Goal: Task Accomplishment & Management: Manage account settings

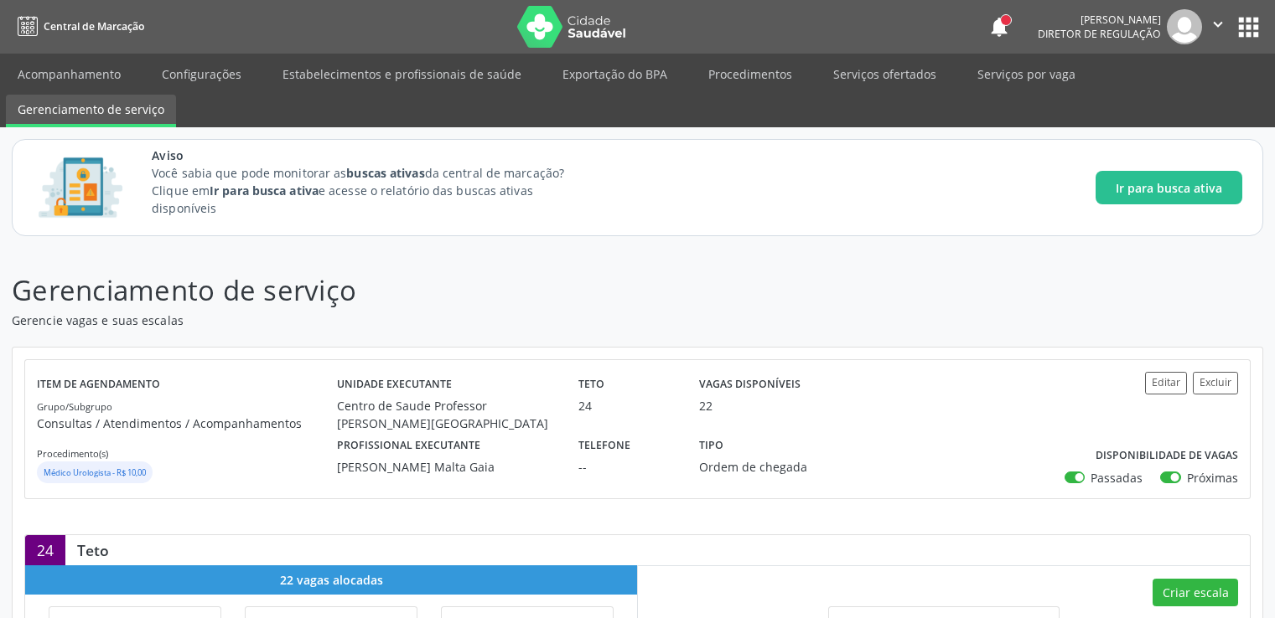
scroll to position [503, 0]
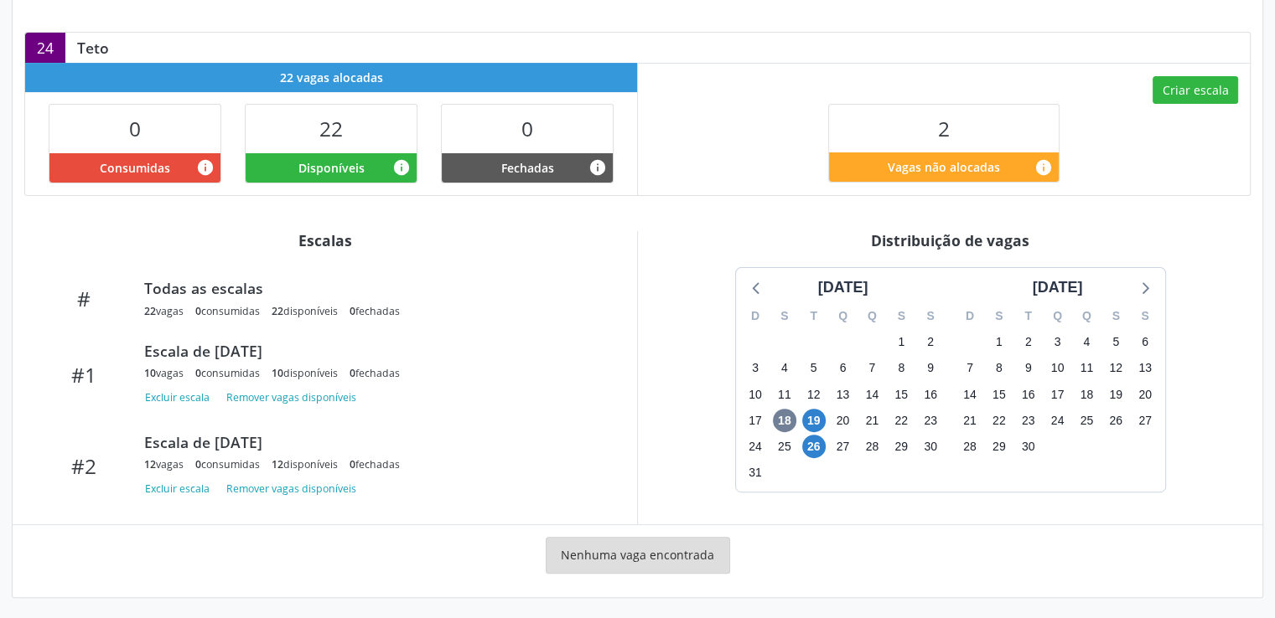
click at [842, 564] on div "Nenhuma vaga encontrada" at bounding box center [637, 561] width 1226 height 49
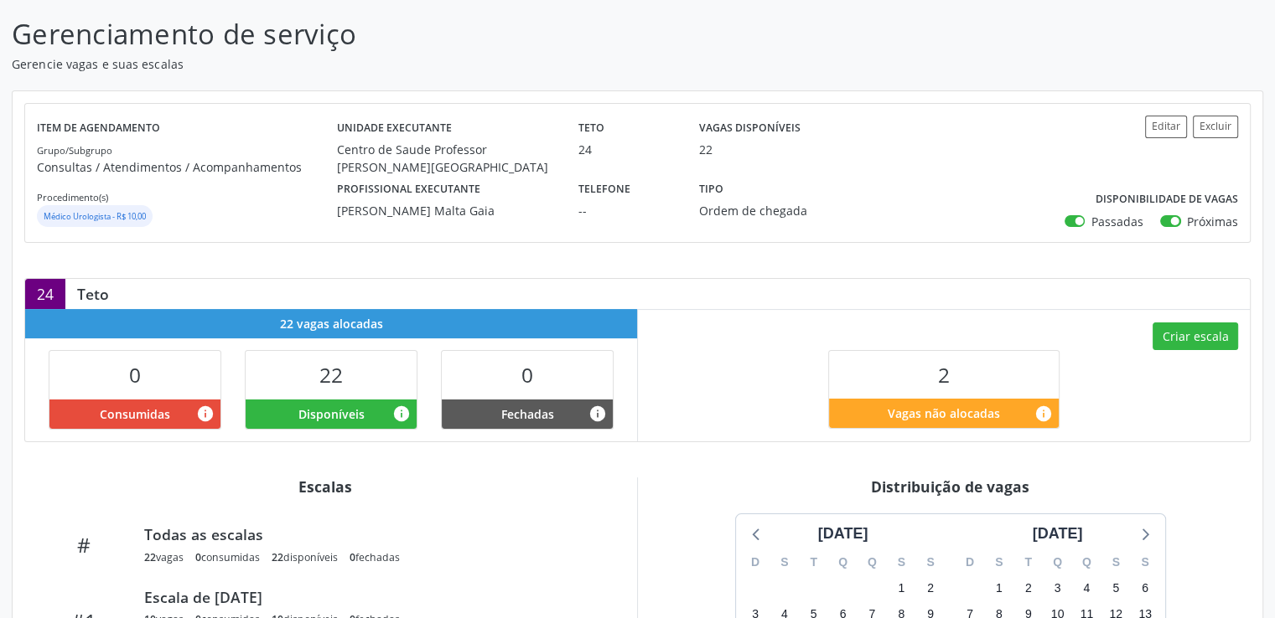
scroll to position [0, 0]
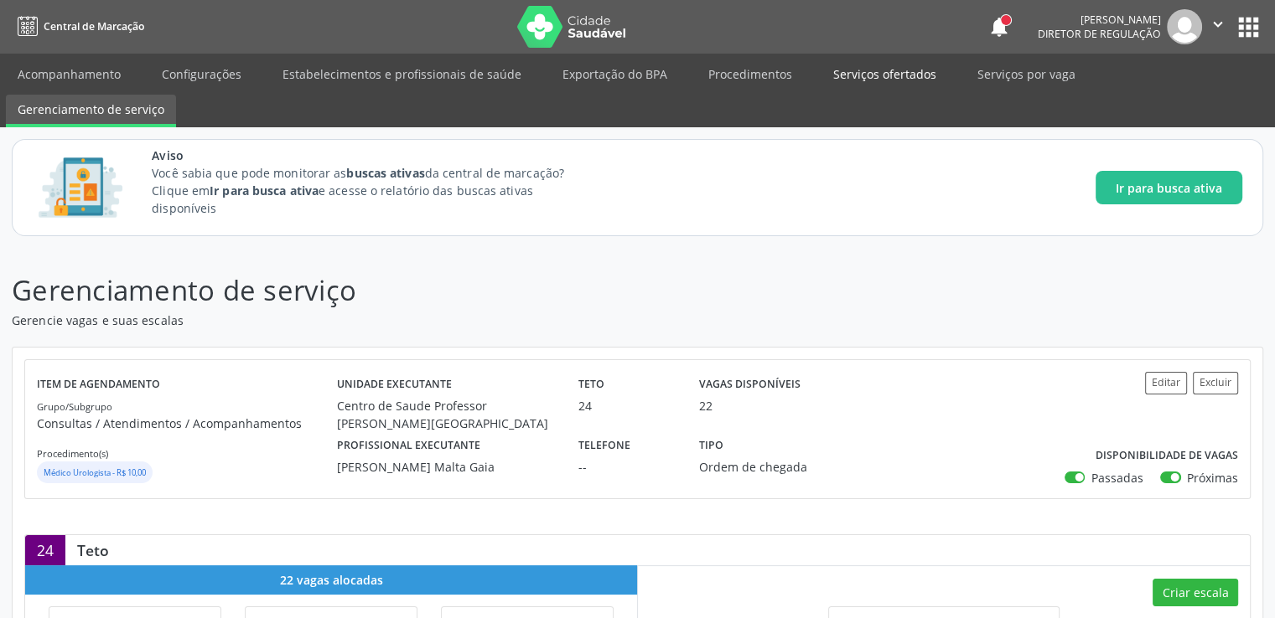
click at [863, 67] on link "Serviços ofertados" at bounding box center [884, 73] width 127 height 29
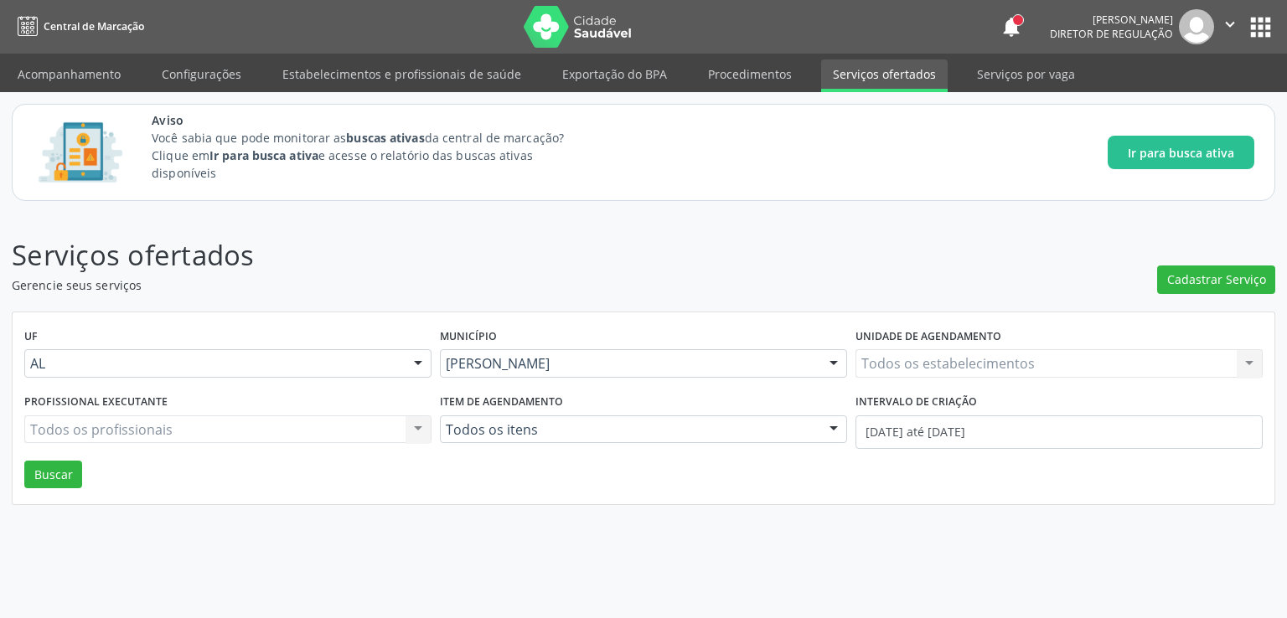
click at [965, 354] on div "Todos os estabelecimentos Todos os estabelecimentos Nenhum resultado encontrado…" at bounding box center [1059, 363] width 407 height 28
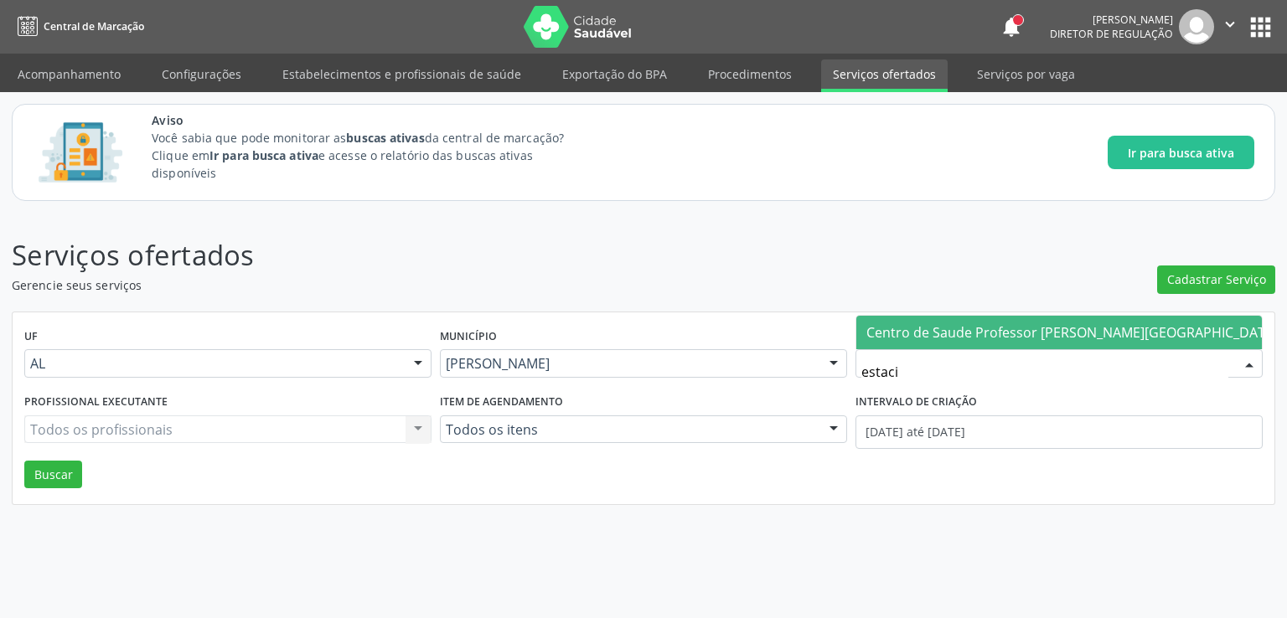
type input "estacio"
click at [992, 316] on span "Centro de Saude Professor [PERSON_NAME][GEOGRAPHIC_DATA]" at bounding box center [1072, 333] width 432 height 34
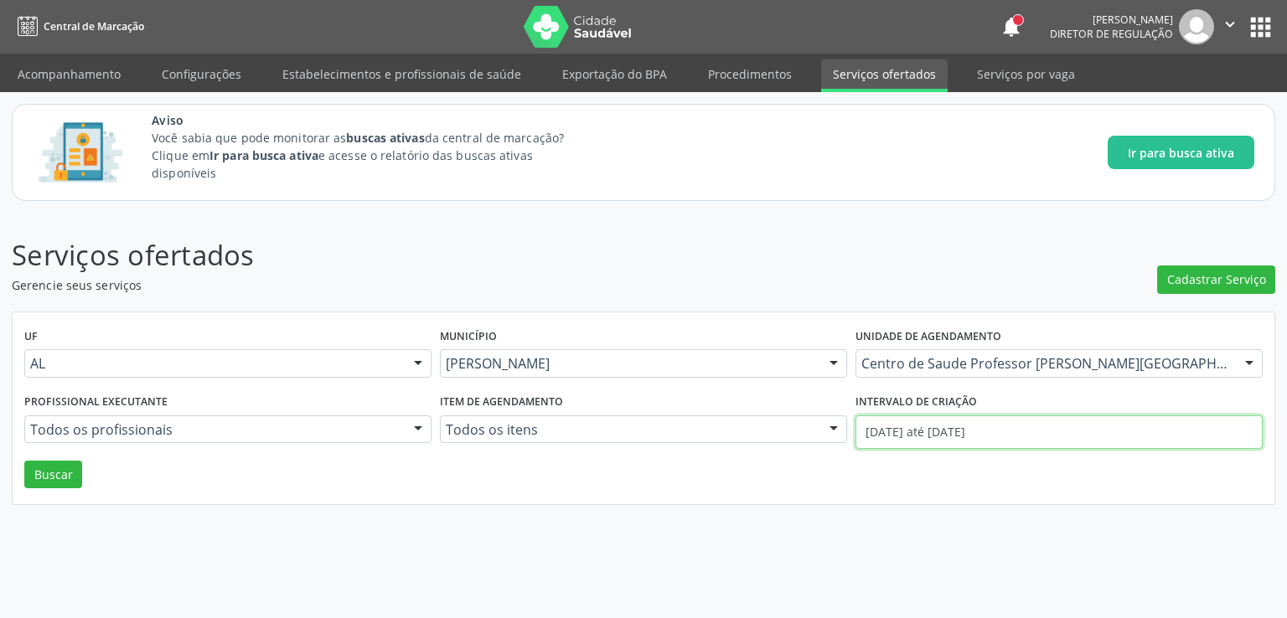
click at [898, 440] on input "[DATE] até [DATE]" at bounding box center [1059, 433] width 407 height 34
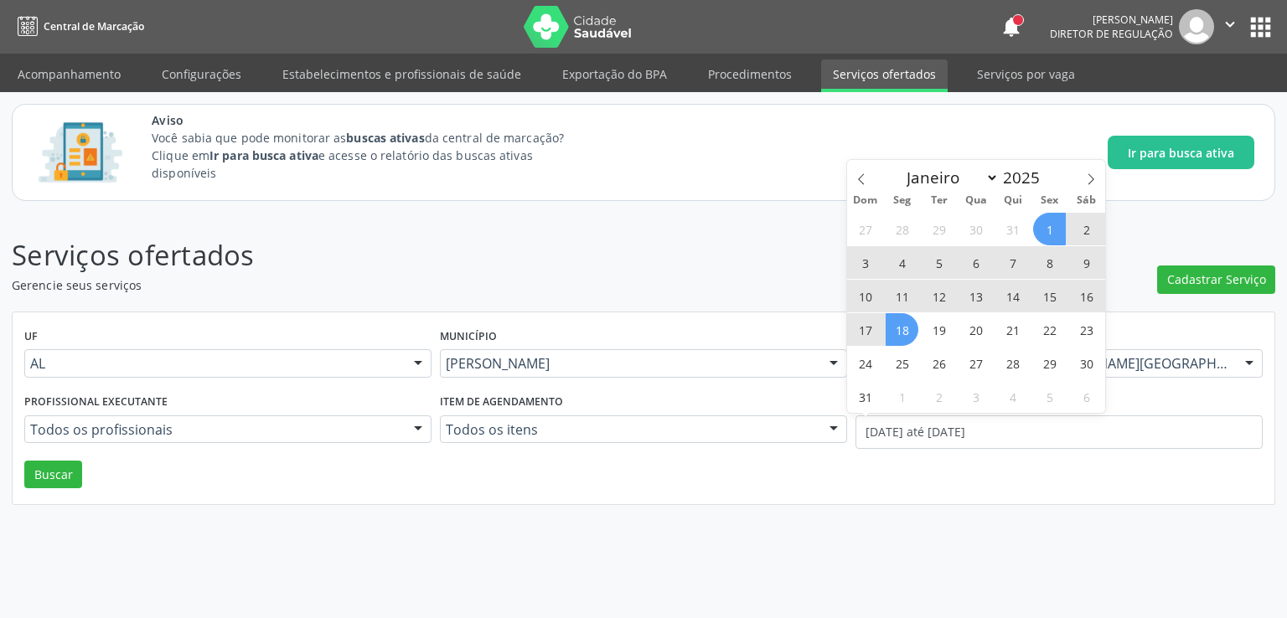
click at [908, 329] on span "18" at bounding box center [902, 329] width 33 height 33
type input "[DATE]"
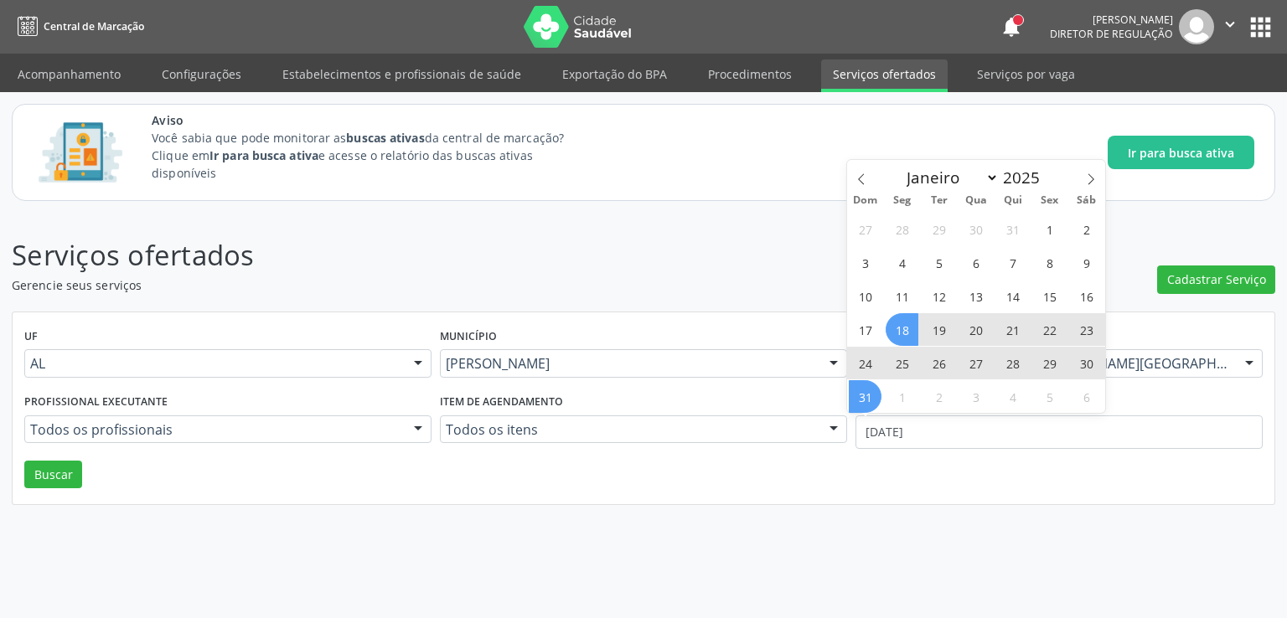
click at [868, 392] on span "31" at bounding box center [865, 396] width 33 height 33
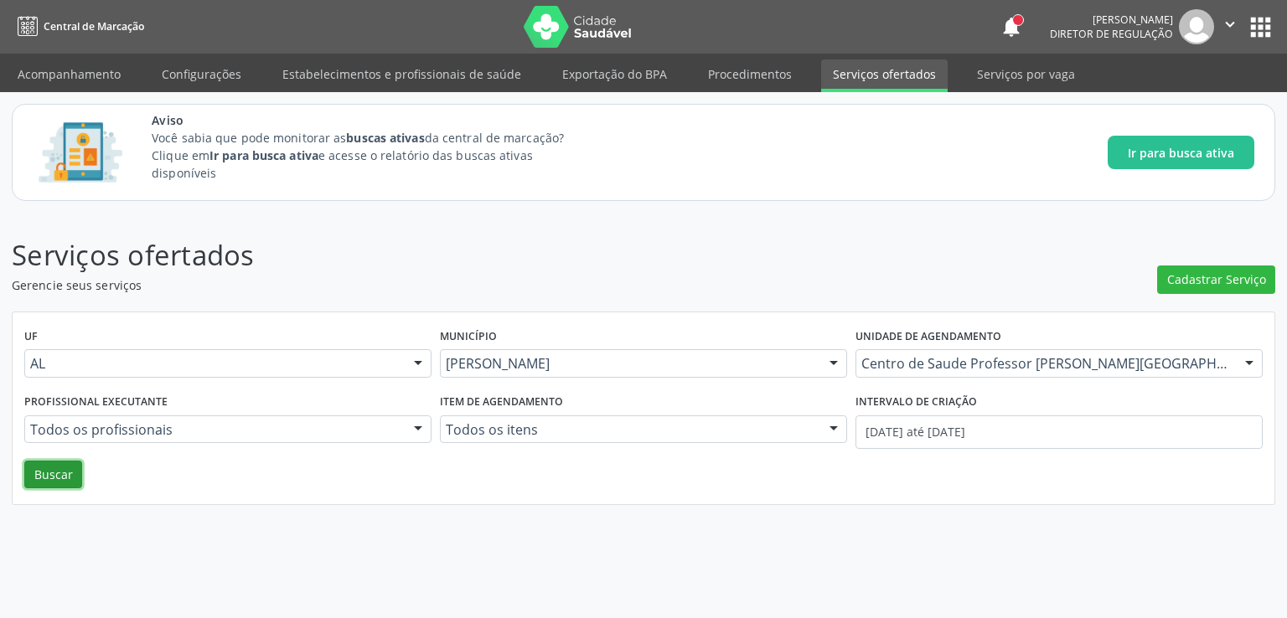
click at [49, 463] on button "Buscar" at bounding box center [53, 475] width 58 height 28
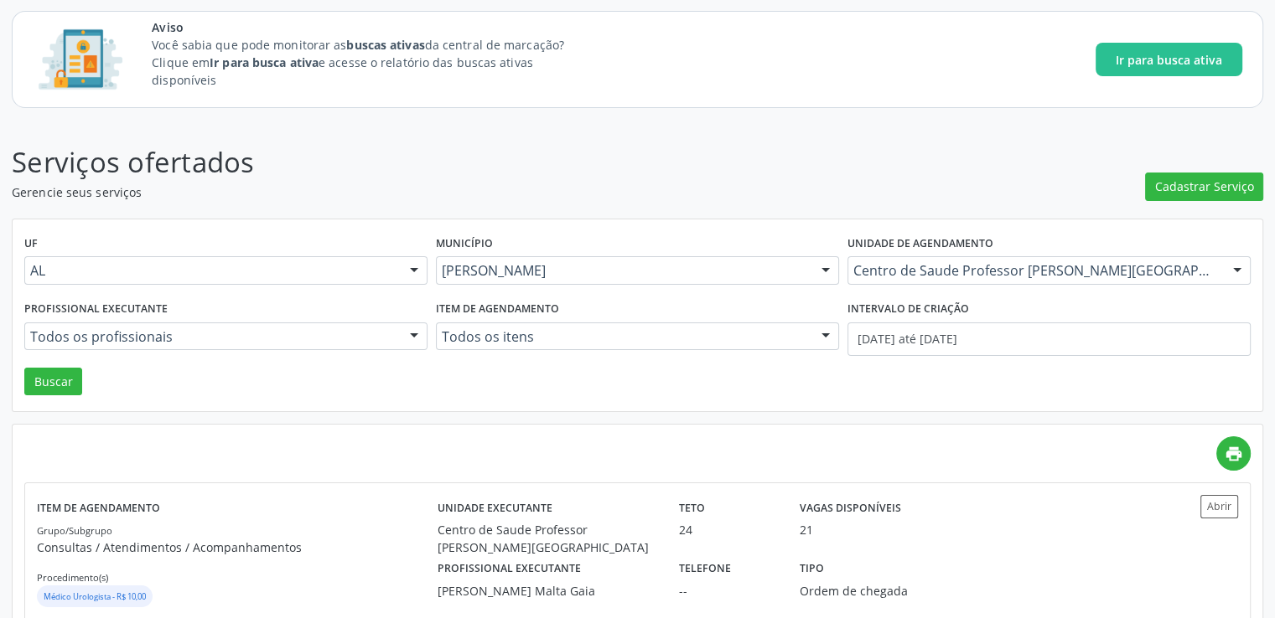
scroll to position [284, 0]
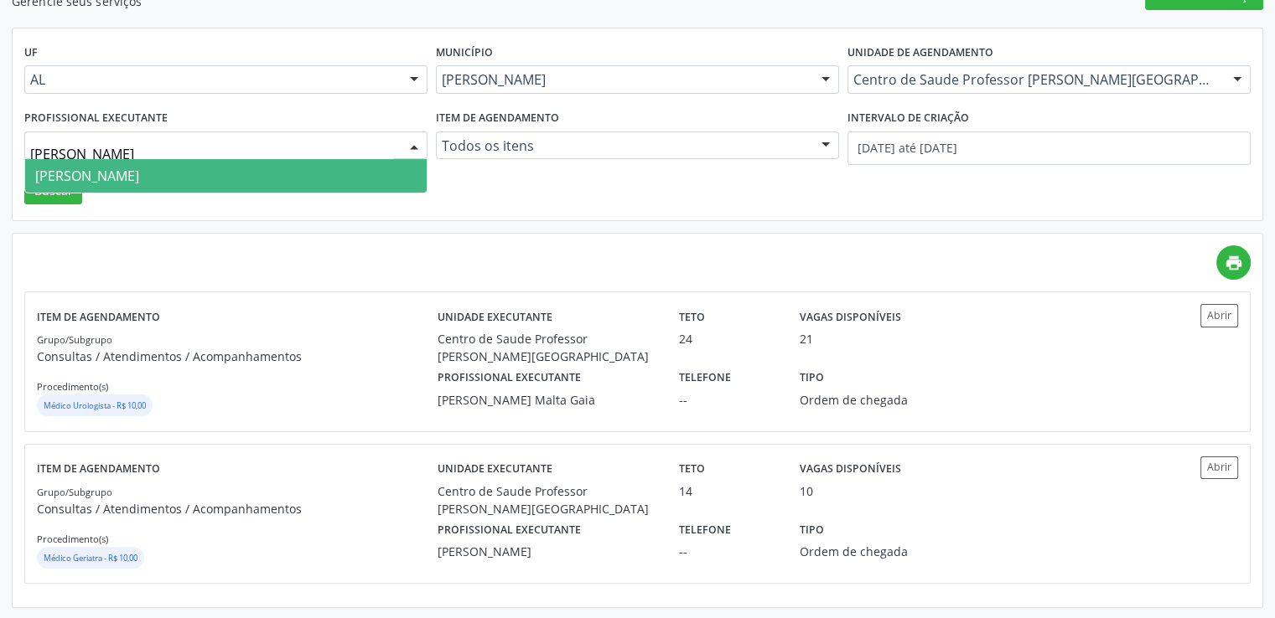
type input "[PERSON_NAME]"
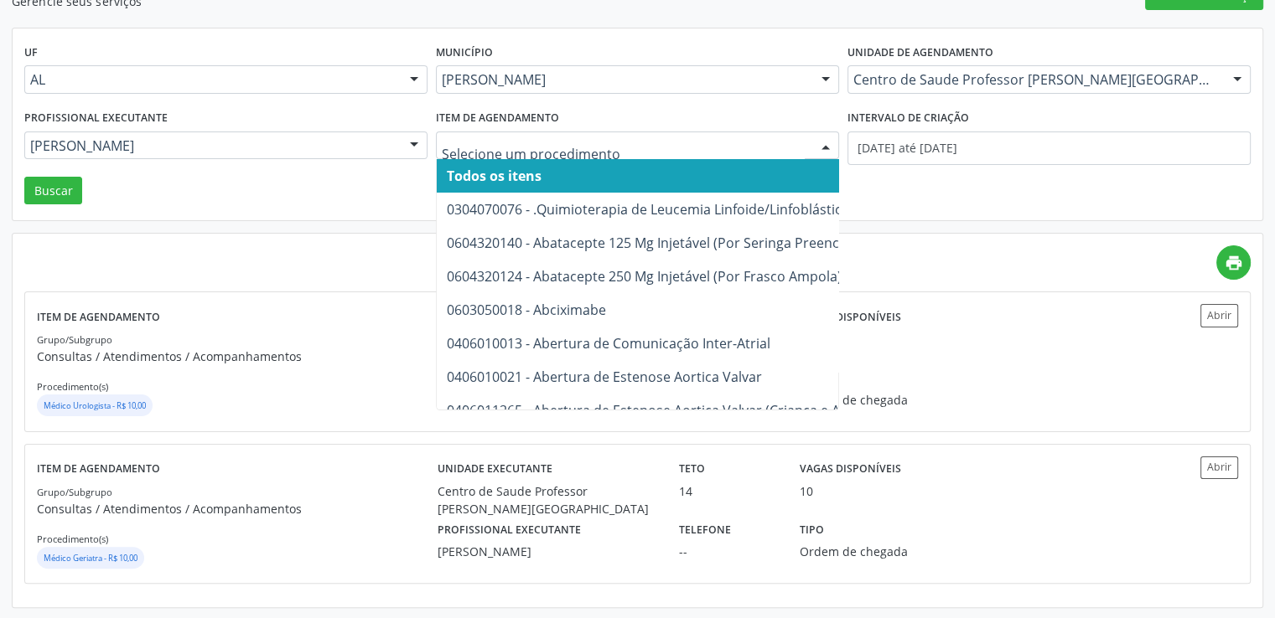
click at [566, 148] on input "text" at bounding box center [623, 154] width 363 height 34
click at [1063, 178] on div "UF AL AL Nenhum resultado encontrado para: " " Não há nenhuma opção para ser ex…" at bounding box center [637, 124] width 1249 height 193
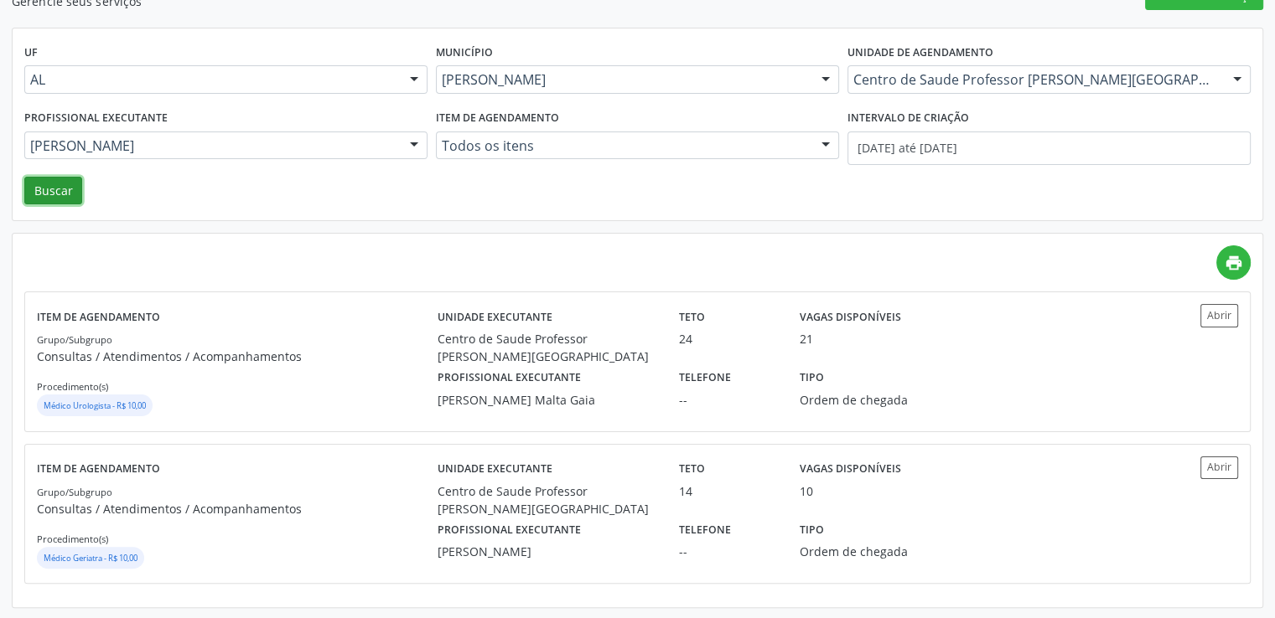
click at [70, 178] on button "Buscar" at bounding box center [53, 191] width 58 height 28
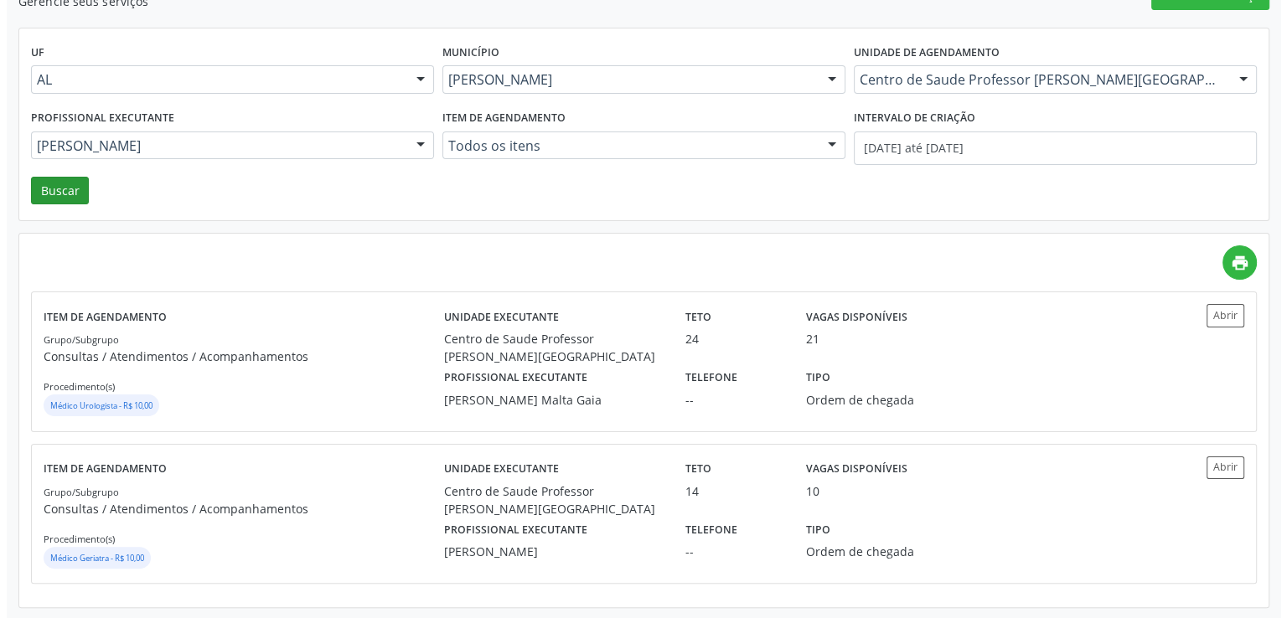
scroll to position [0, 0]
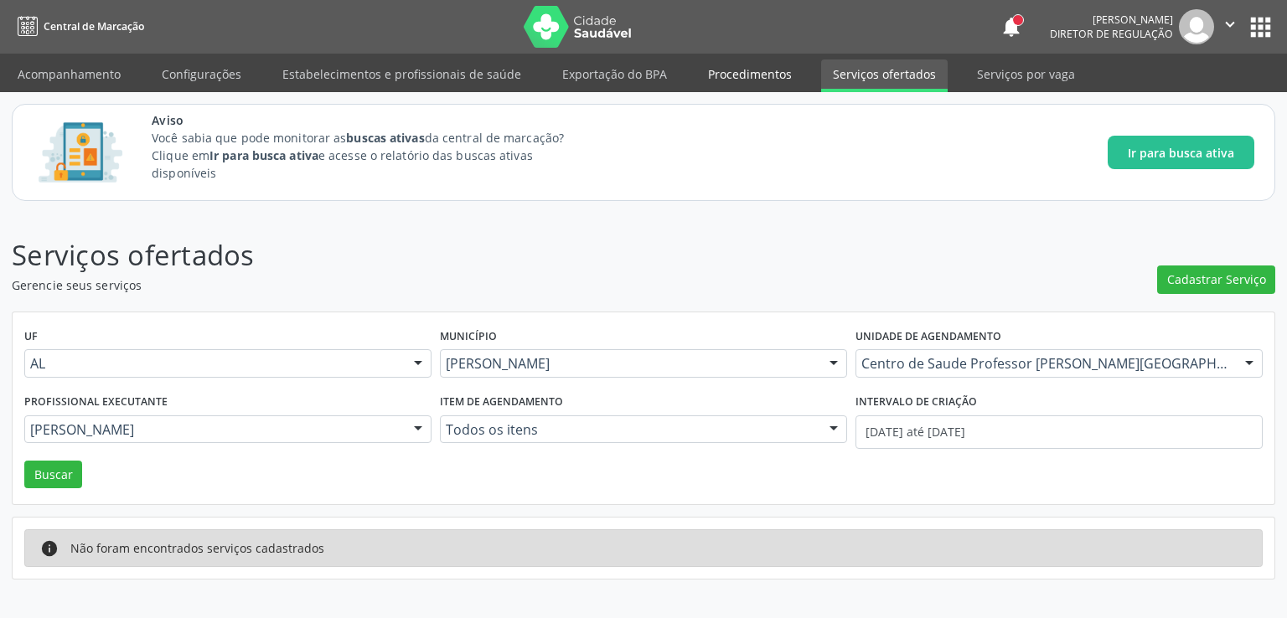
click at [723, 74] on link "Procedimentos" at bounding box center [749, 73] width 107 height 29
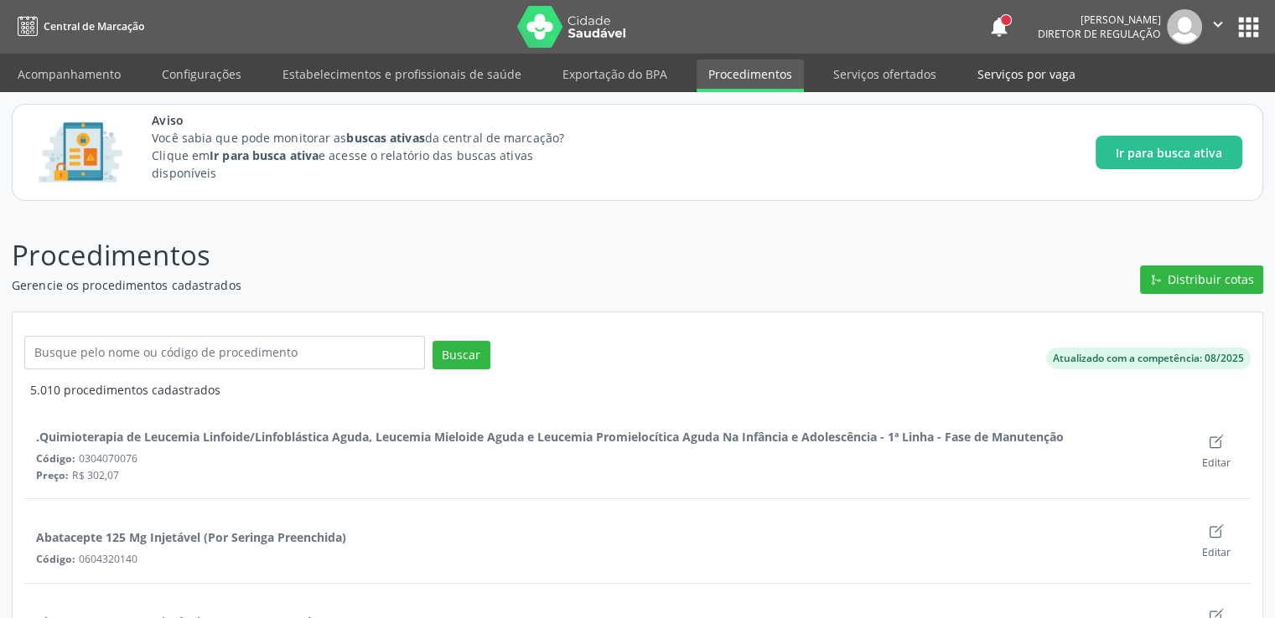
click at [991, 65] on link "Serviços por vaga" at bounding box center [1026, 73] width 122 height 29
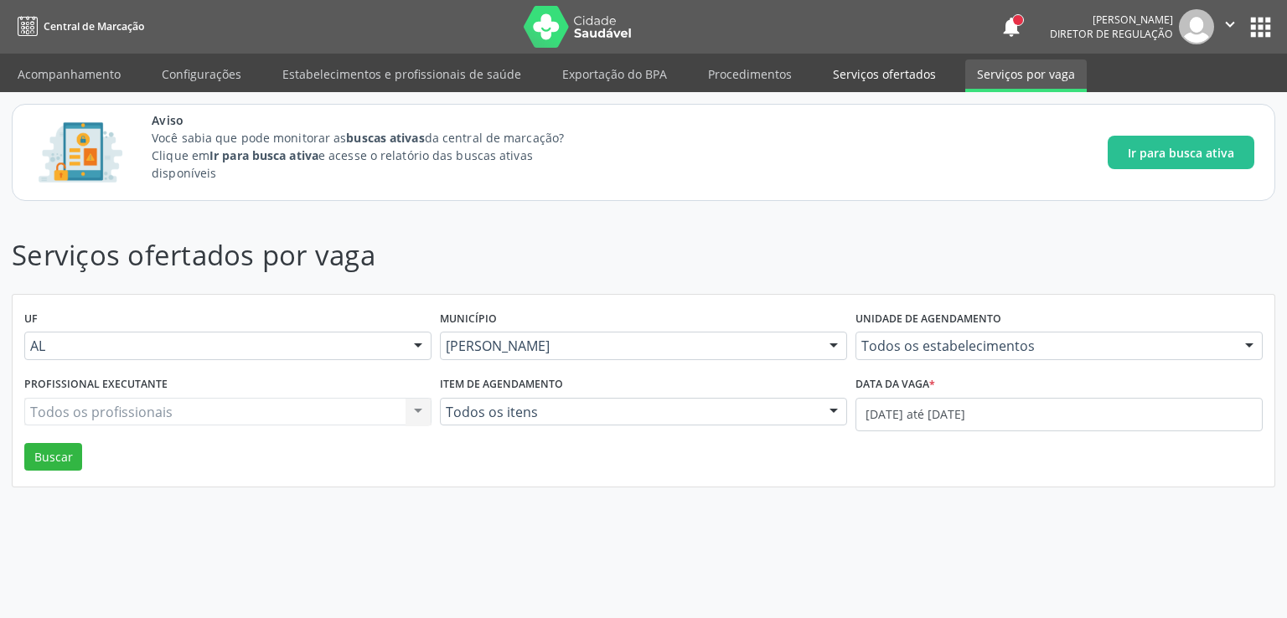
click at [878, 79] on link "Serviços ofertados" at bounding box center [884, 73] width 127 height 29
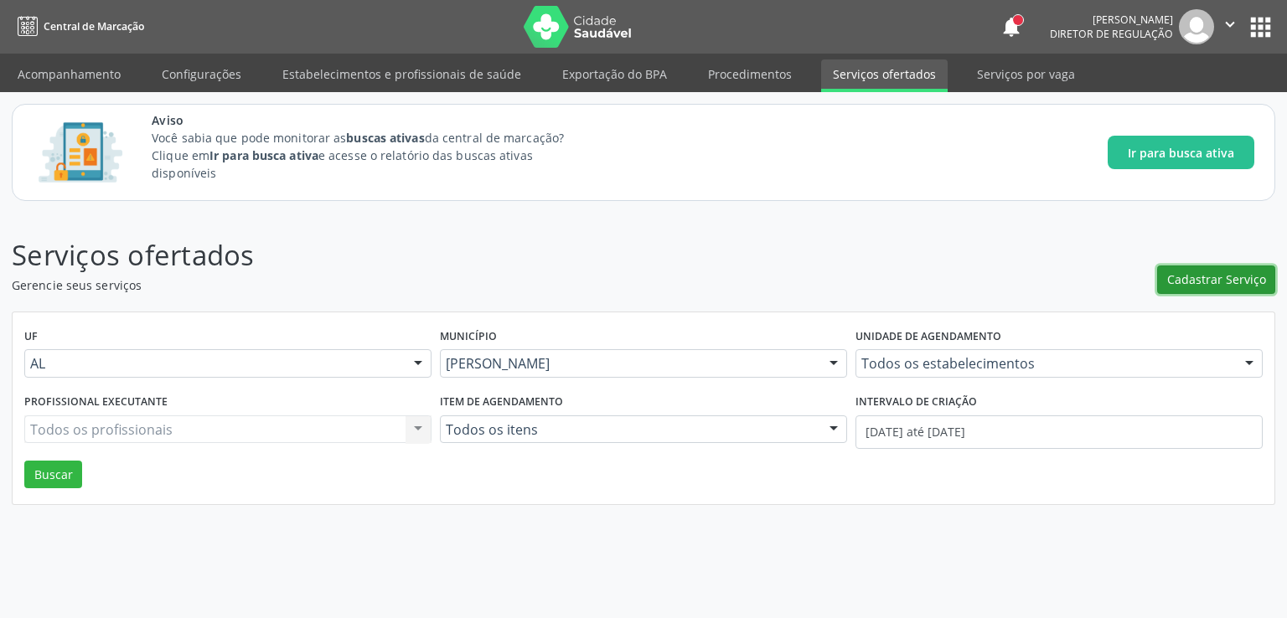
click at [1225, 279] on span "Cadastrar Serviço" at bounding box center [1216, 280] width 99 height 18
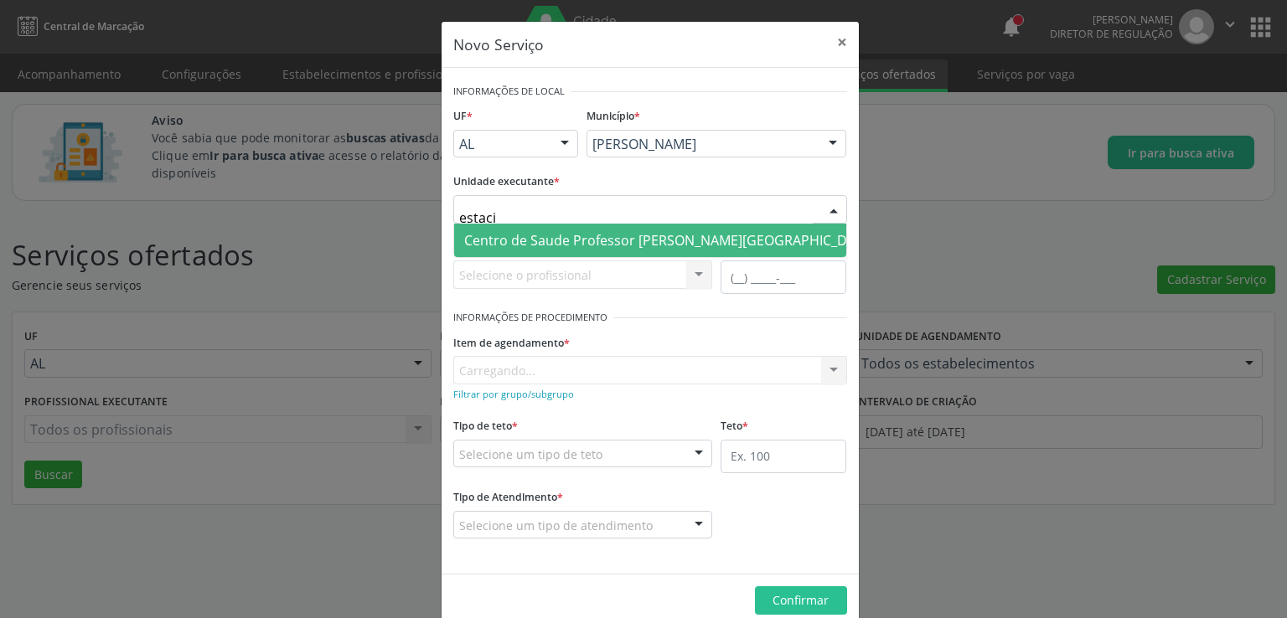
type input "estacio"
click at [598, 239] on span "Centro de Saude Professor [PERSON_NAME][GEOGRAPHIC_DATA]" at bounding box center [669, 240] width 411 height 18
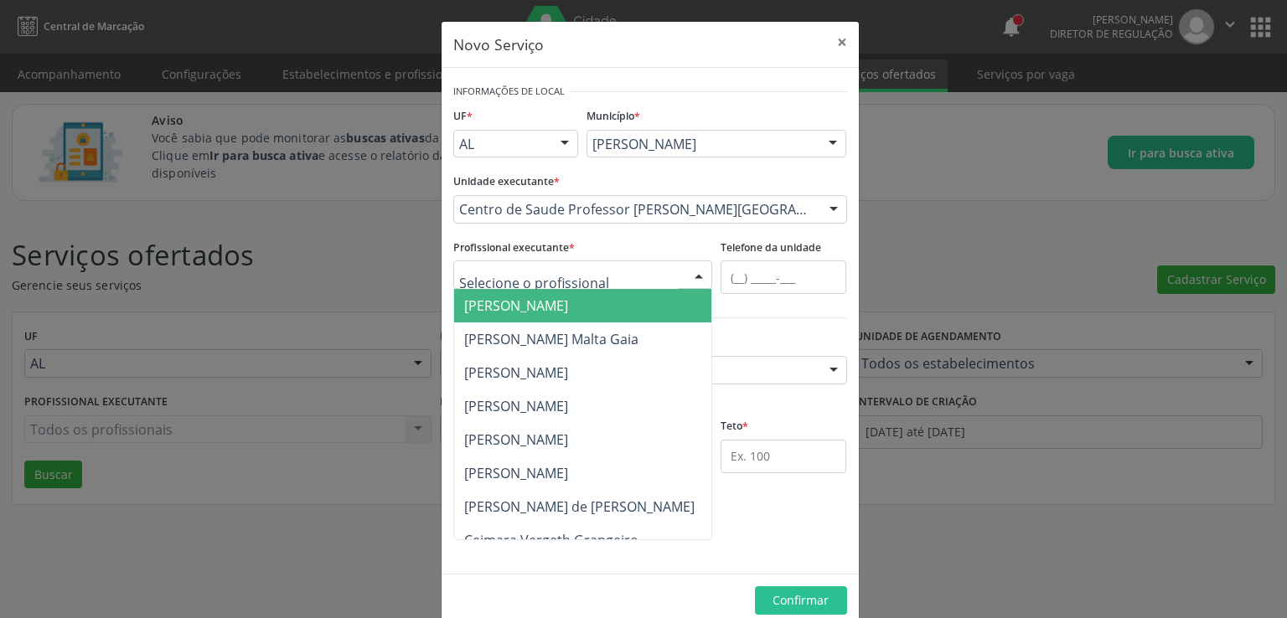
click at [523, 273] on input "text" at bounding box center [569, 283] width 220 height 34
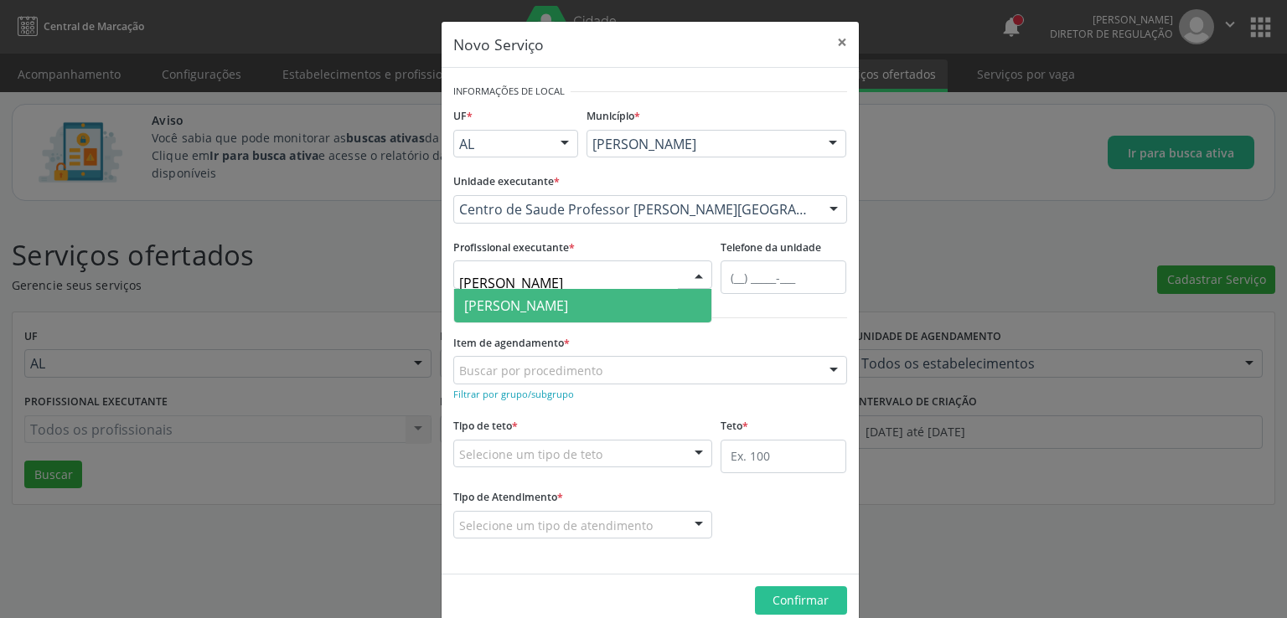
type input "[PERSON_NAME]"
click at [556, 307] on span "[PERSON_NAME]" at bounding box center [516, 306] width 104 height 18
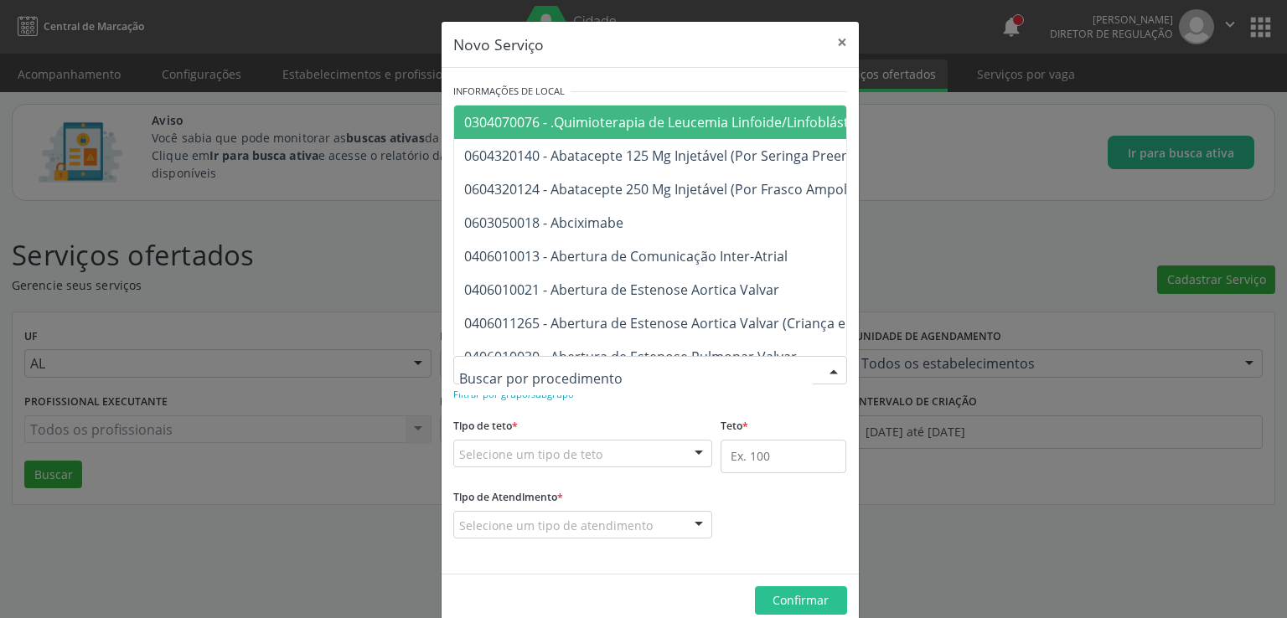
click at [531, 373] on input "text" at bounding box center [636, 379] width 354 height 34
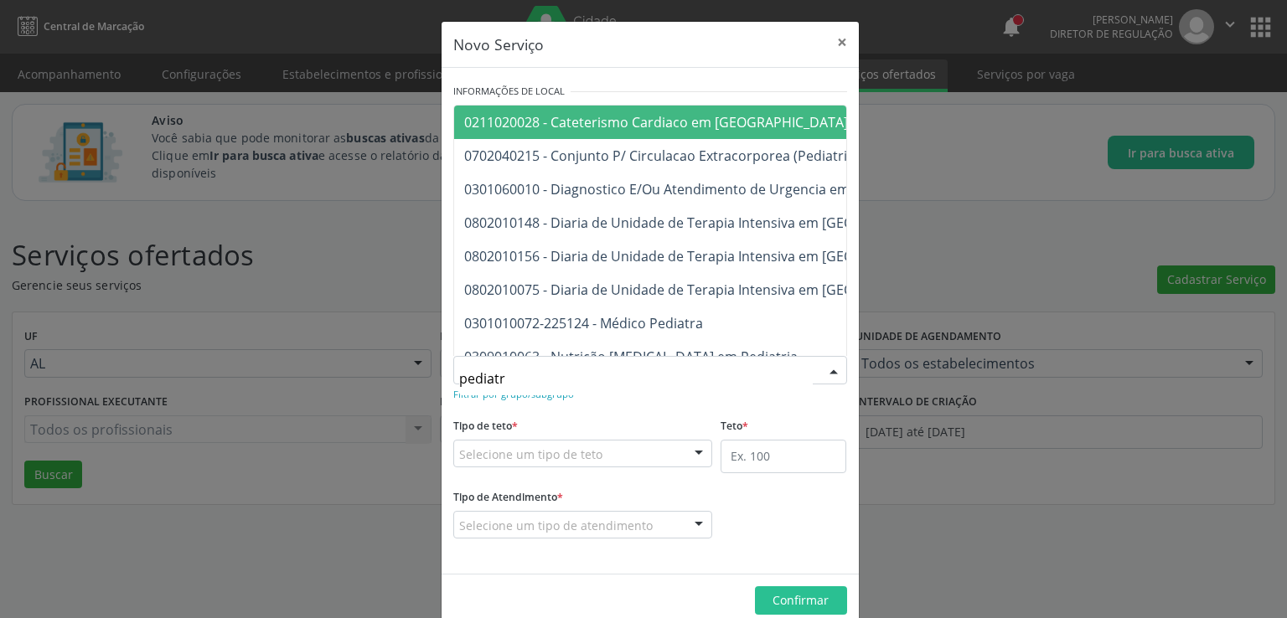
type input "pediatra"
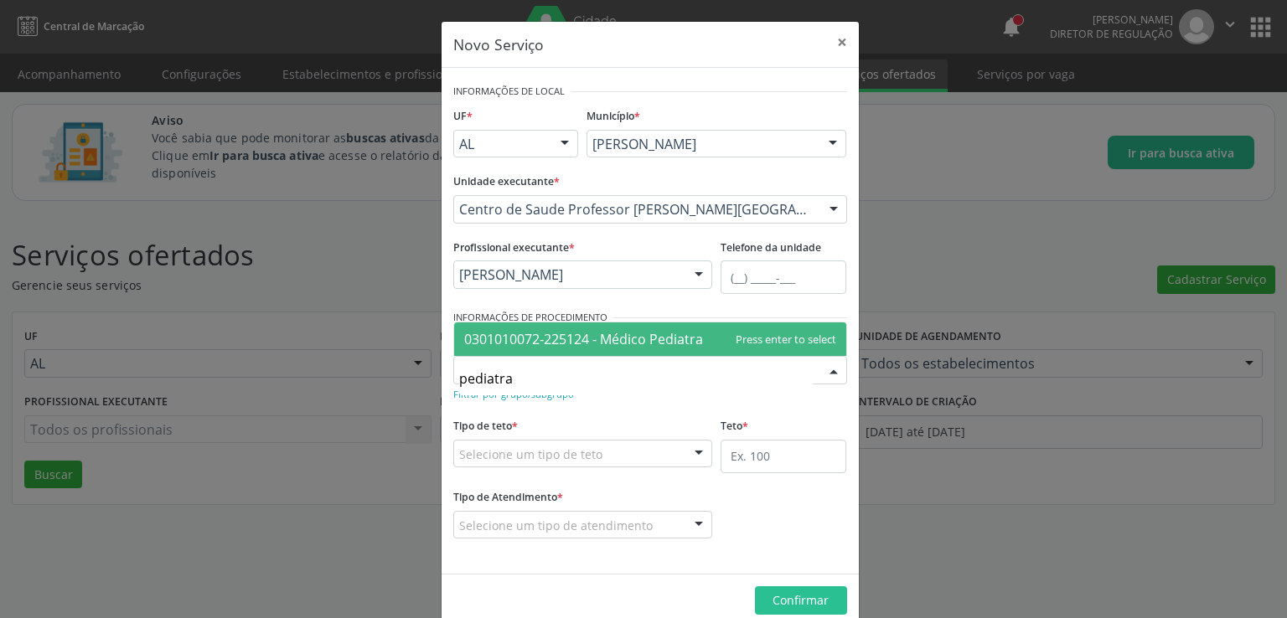
click at [637, 343] on span "0301010072-225124 - Médico Pediatra" at bounding box center [583, 339] width 239 height 18
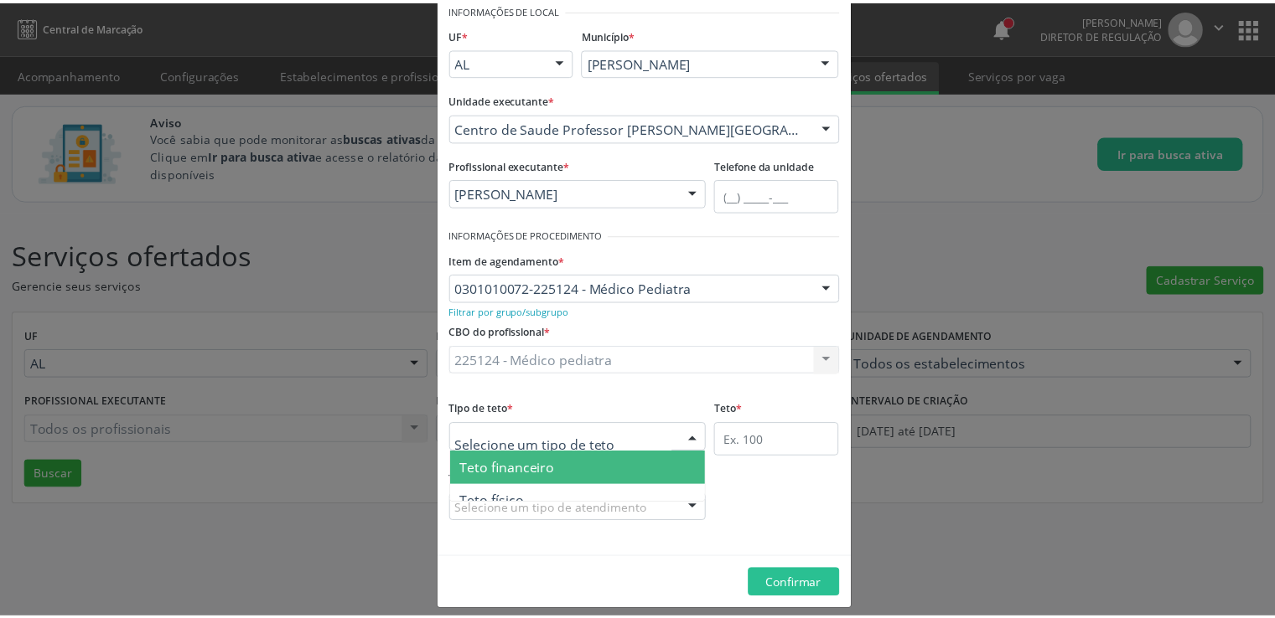
scroll to position [94, 0]
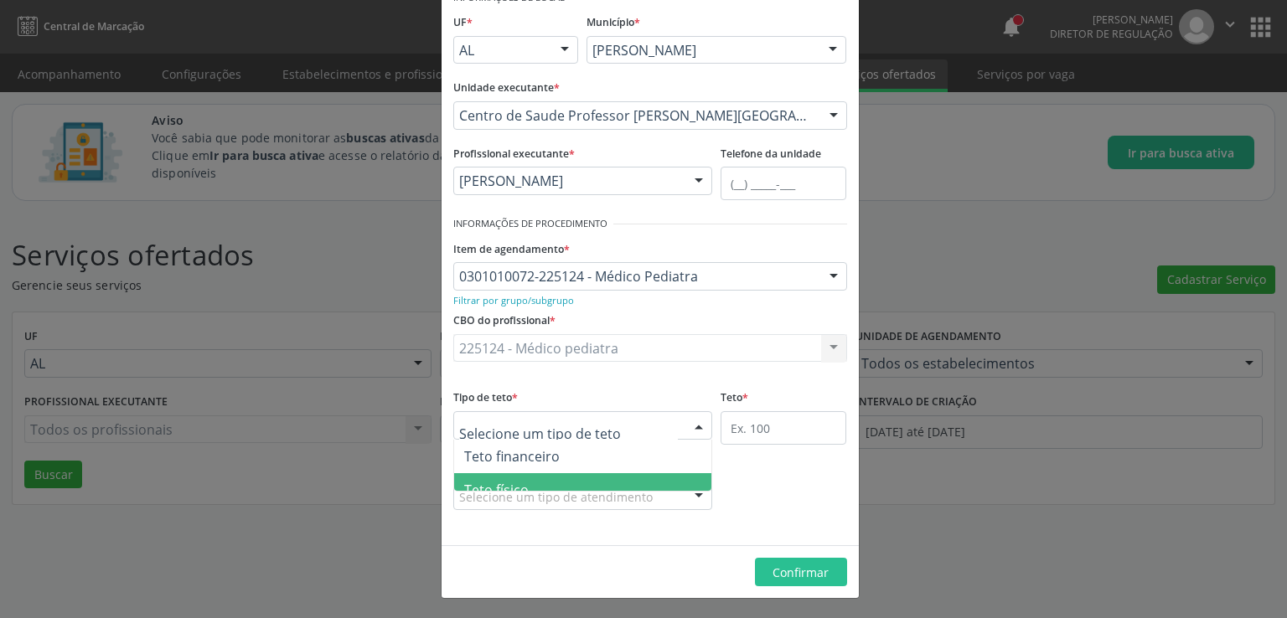
click at [494, 484] on span "Teto físico" at bounding box center [496, 490] width 65 height 18
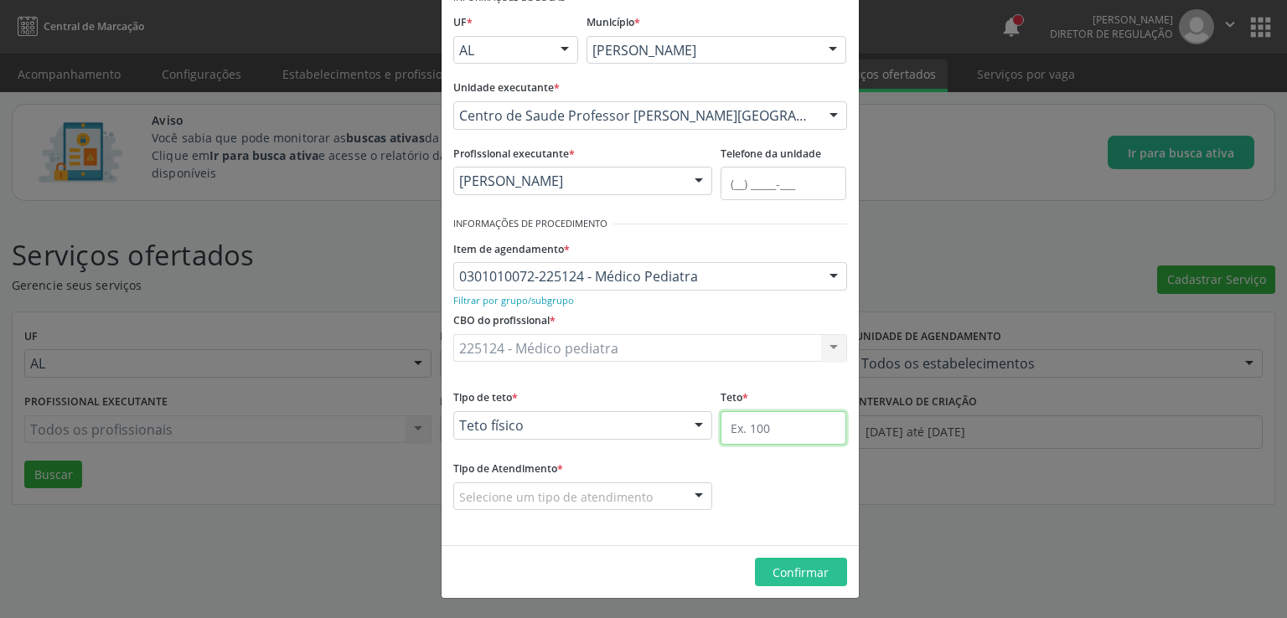
click at [762, 430] on input "text" at bounding box center [784, 428] width 126 height 34
type input "25"
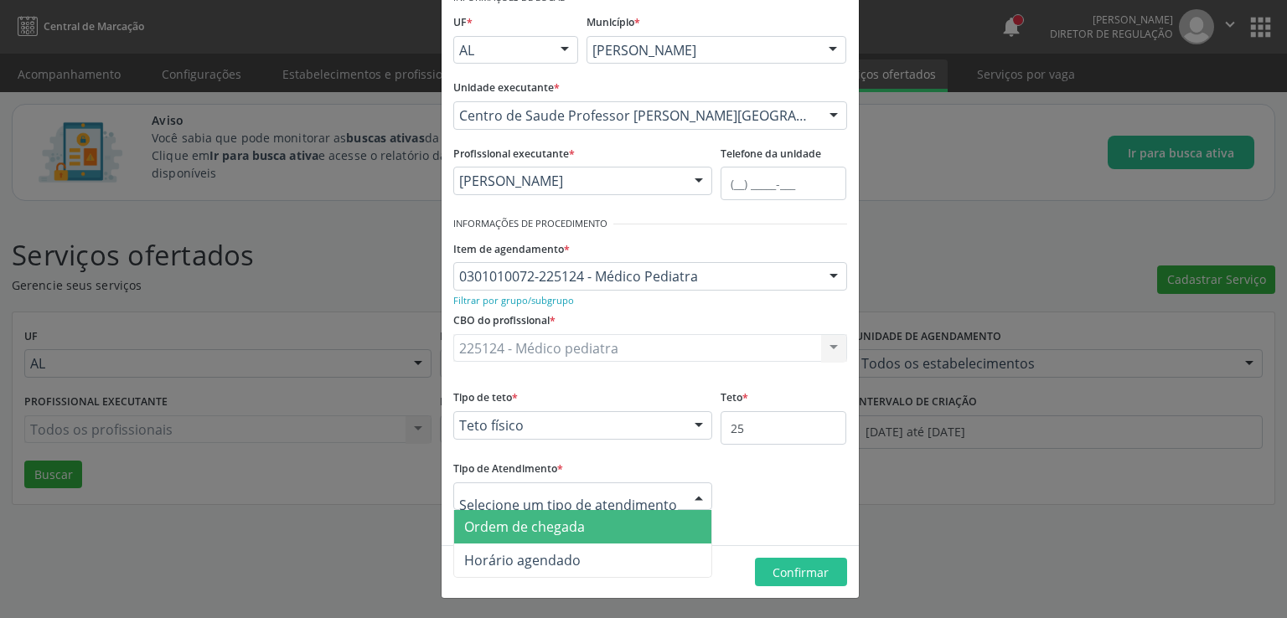
click at [540, 530] on span "Ordem de chegada" at bounding box center [524, 527] width 121 height 18
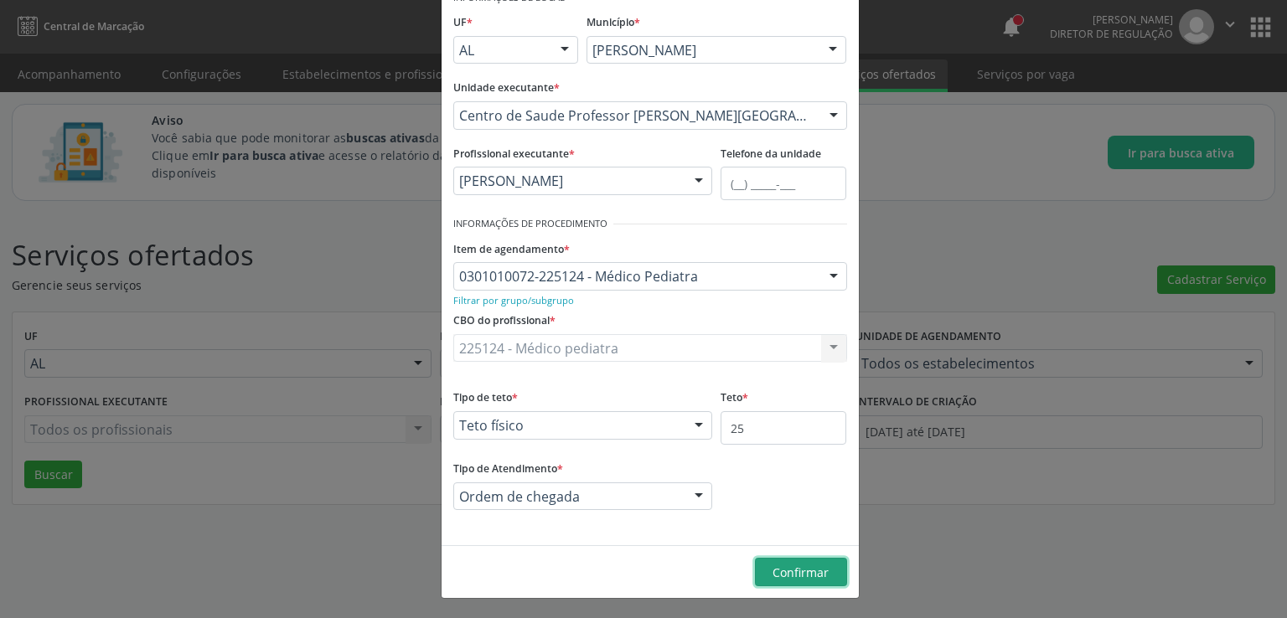
click at [794, 567] on span "Confirmar" at bounding box center [801, 573] width 56 height 16
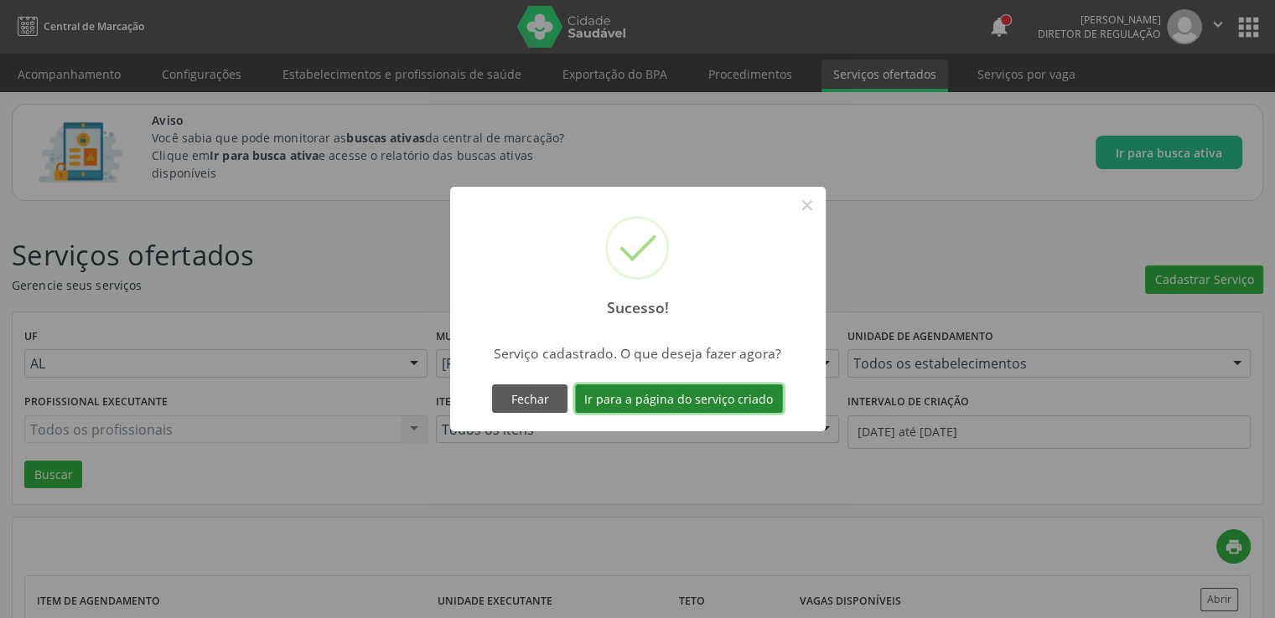
click at [611, 391] on button "Ir para a página do serviço criado" at bounding box center [679, 399] width 208 height 28
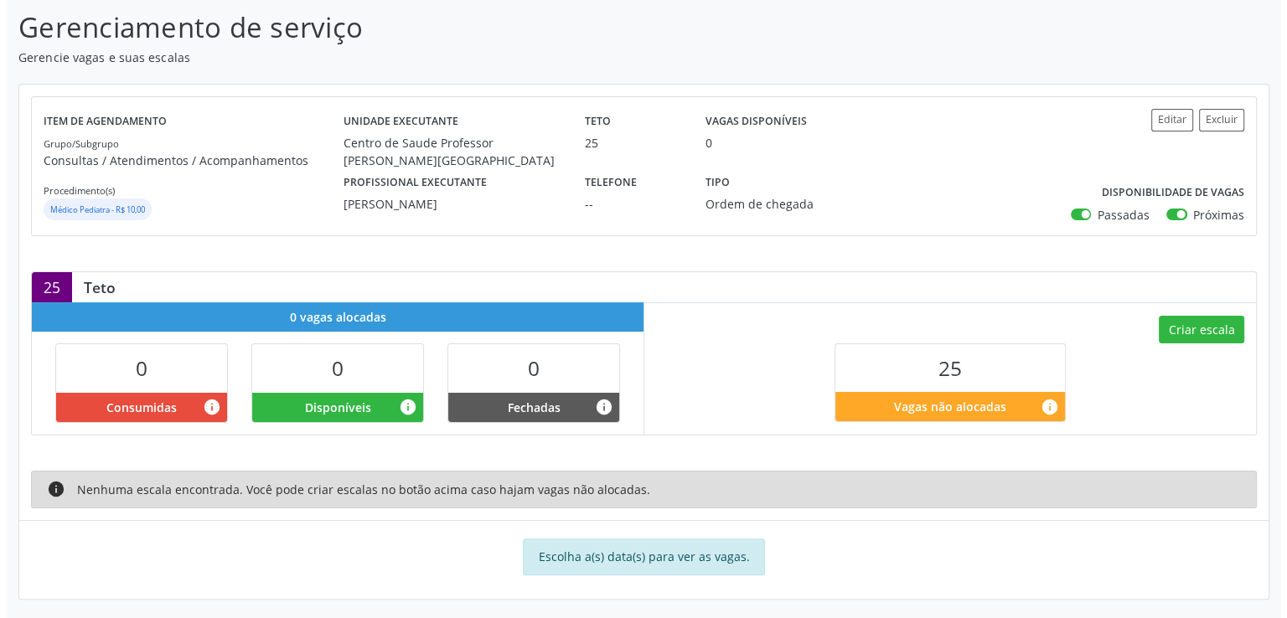
scroll to position [265, 0]
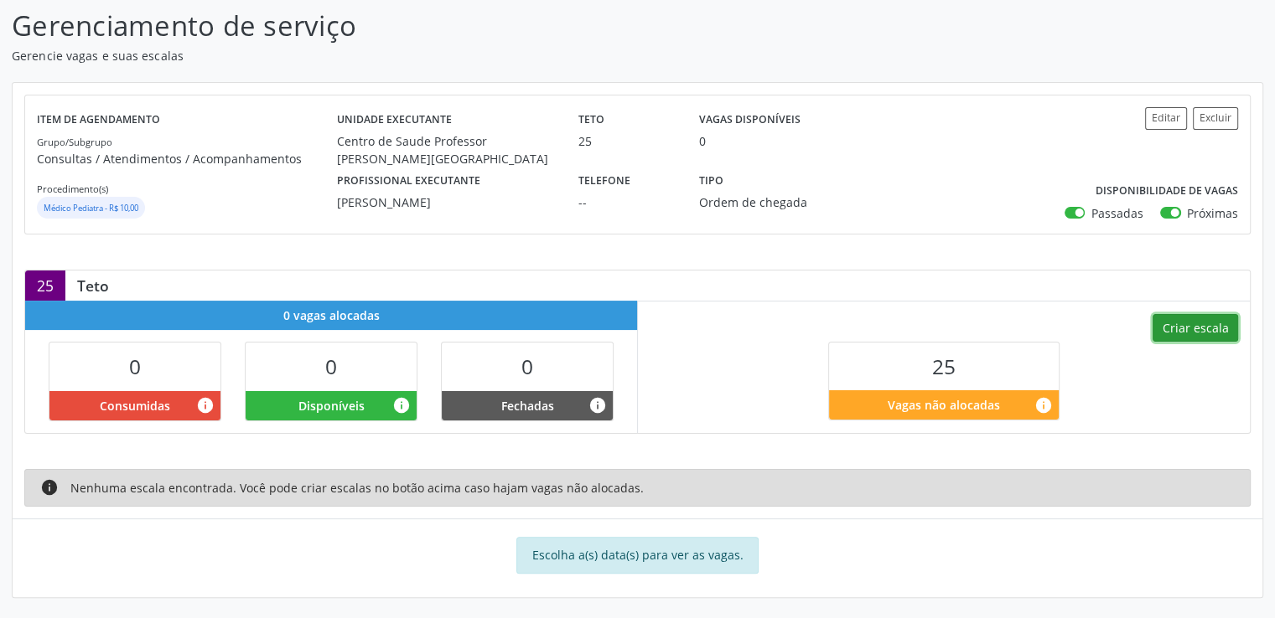
click at [1234, 329] on button "Criar escala" at bounding box center [1194, 328] width 85 height 28
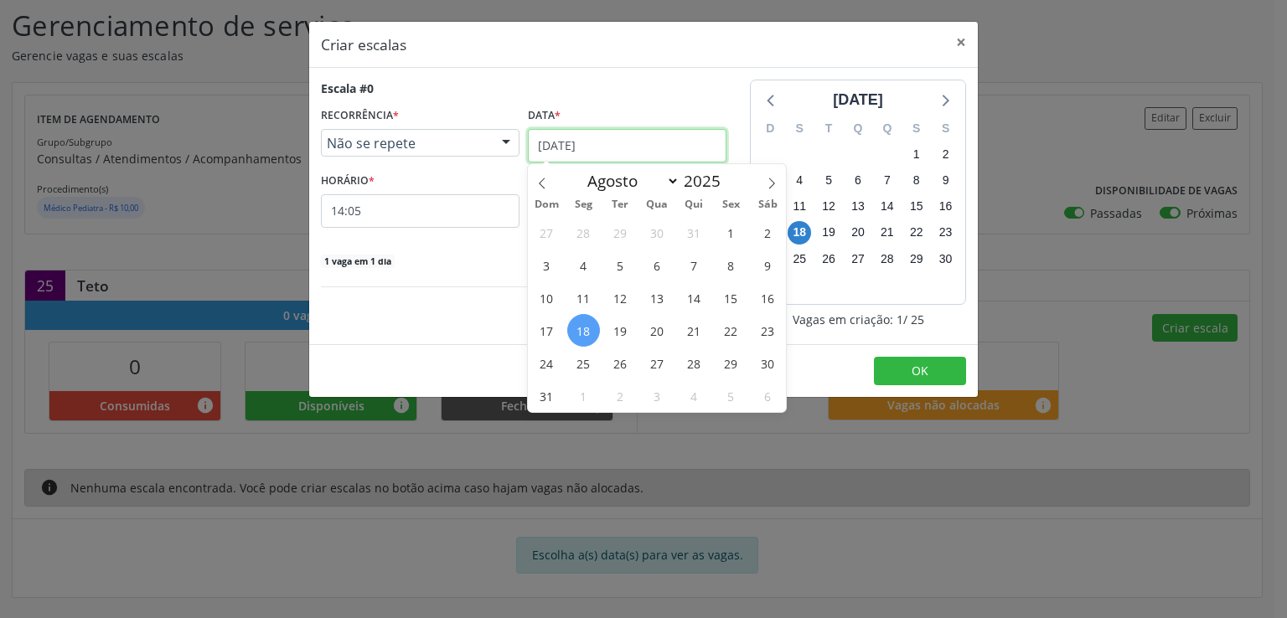
click at [640, 147] on input "[DATE]" at bounding box center [627, 146] width 199 height 34
click at [585, 365] on span "25" at bounding box center [583, 363] width 33 height 33
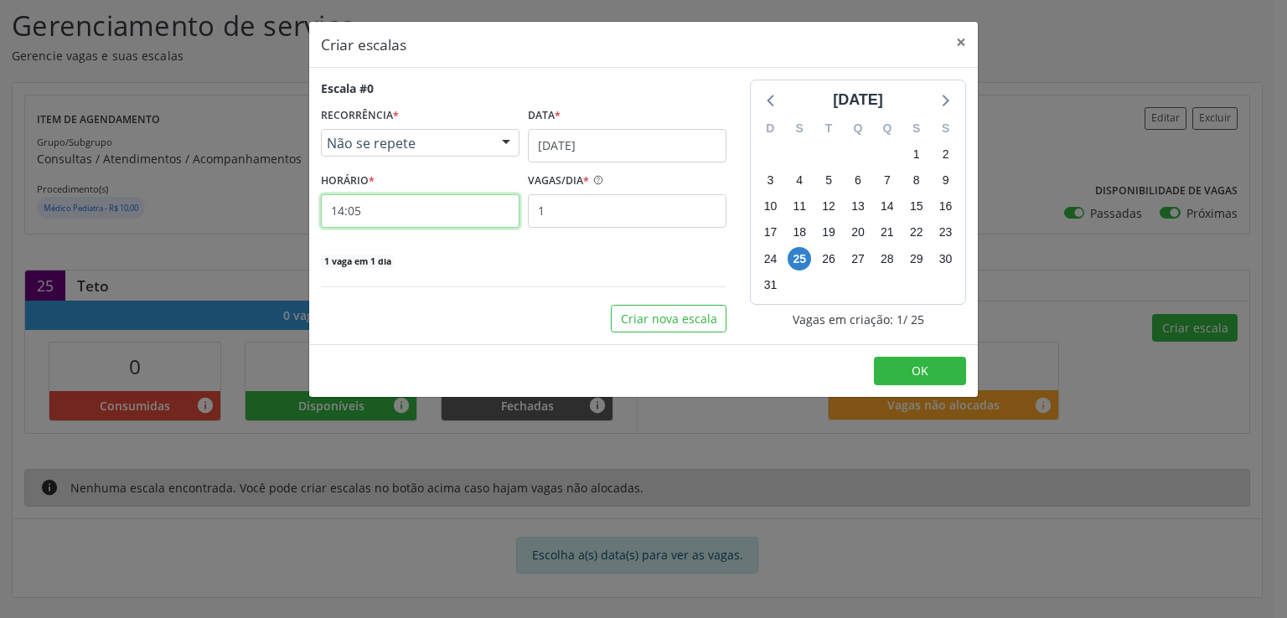
click at [385, 211] on input "14:05" at bounding box center [420, 211] width 199 height 34
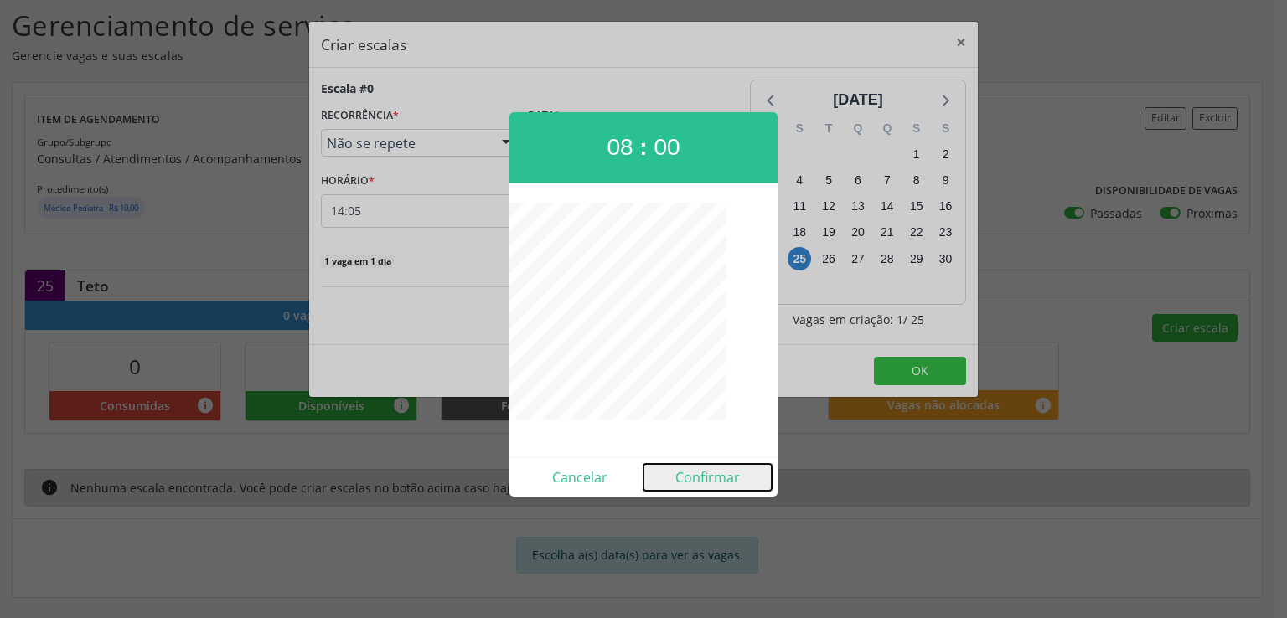
click at [719, 479] on button "Confirmar" at bounding box center [708, 477] width 128 height 27
type input "08:00"
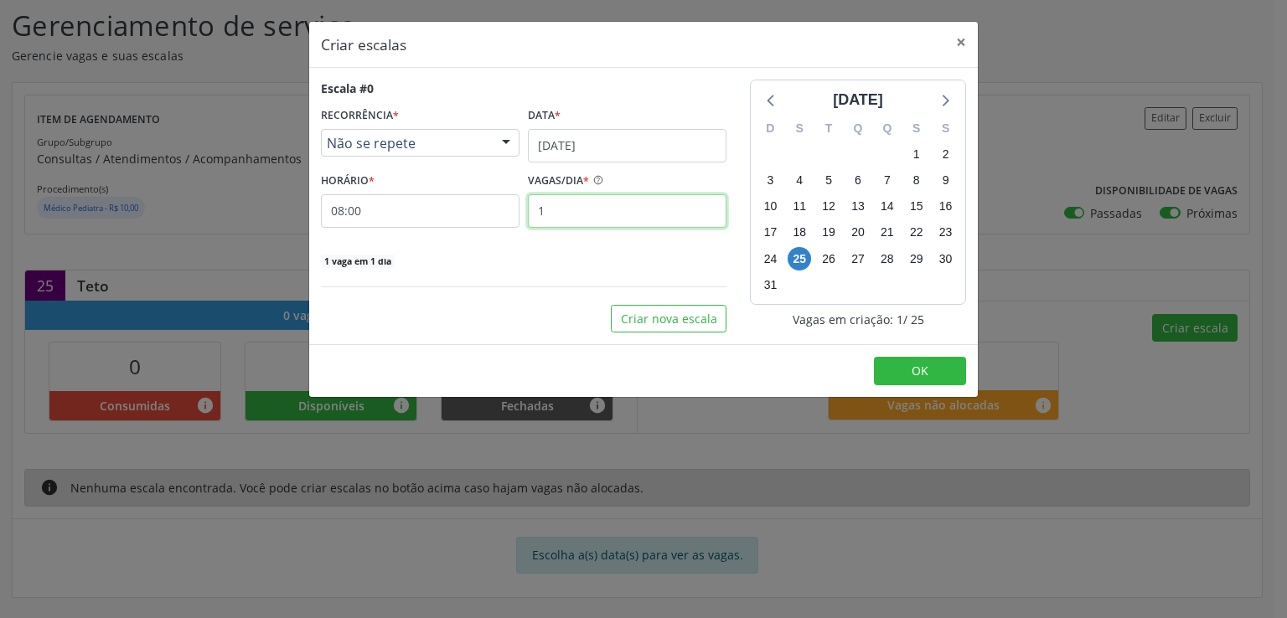
click at [566, 209] on input "1" at bounding box center [627, 211] width 199 height 34
type input "5"
click at [521, 292] on div "Escala #0 RECORRÊNCIA * Não se repete Não se repete Diário/Semanal Mensal Nenhu…" at bounding box center [523, 206] width 429 height 253
click at [648, 319] on button "Criar nova escala" at bounding box center [669, 319] width 116 height 28
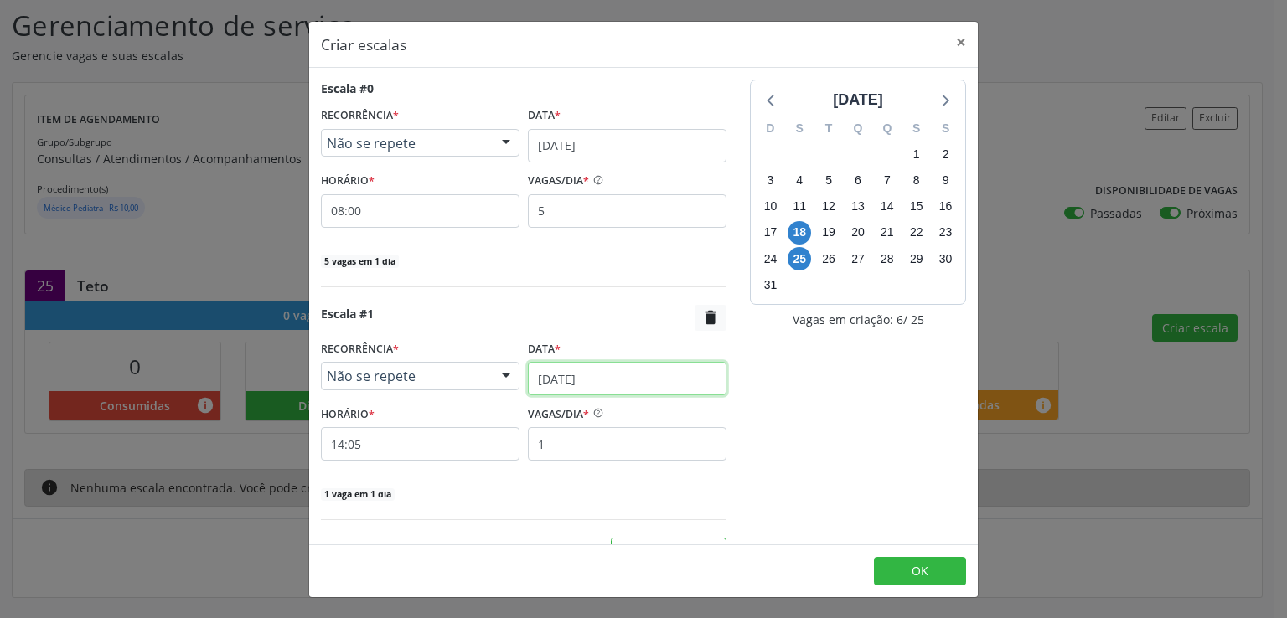
click at [536, 380] on input "[DATE]" at bounding box center [627, 379] width 199 height 34
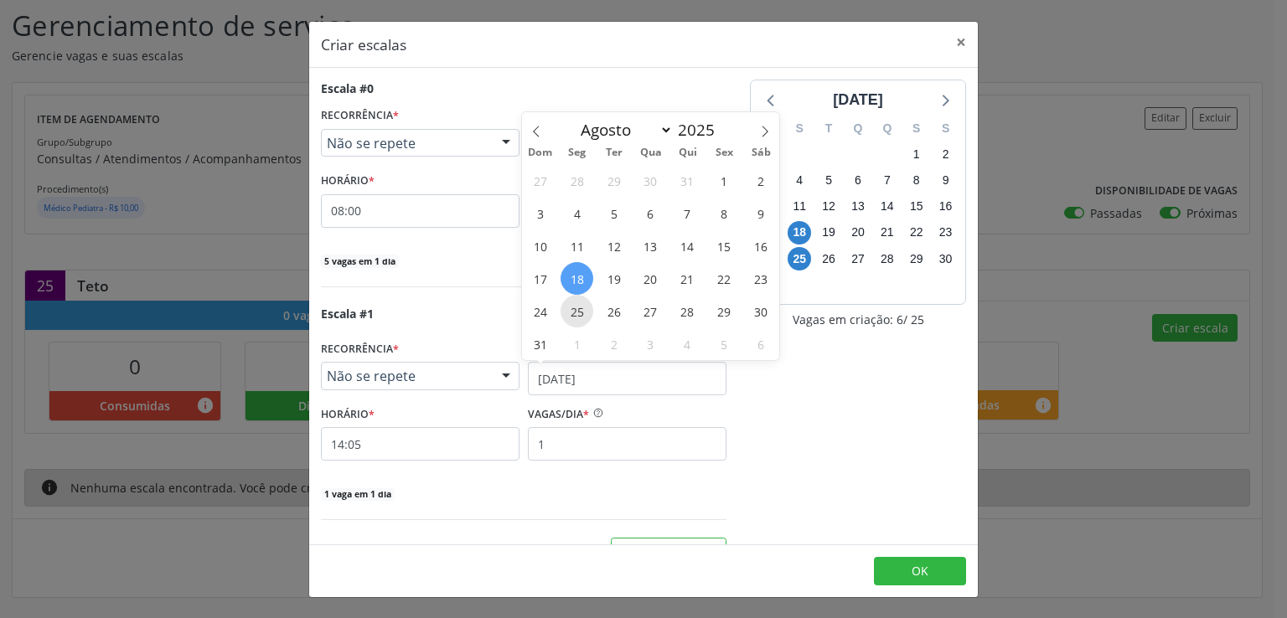
click at [582, 314] on span "25" at bounding box center [577, 311] width 33 height 33
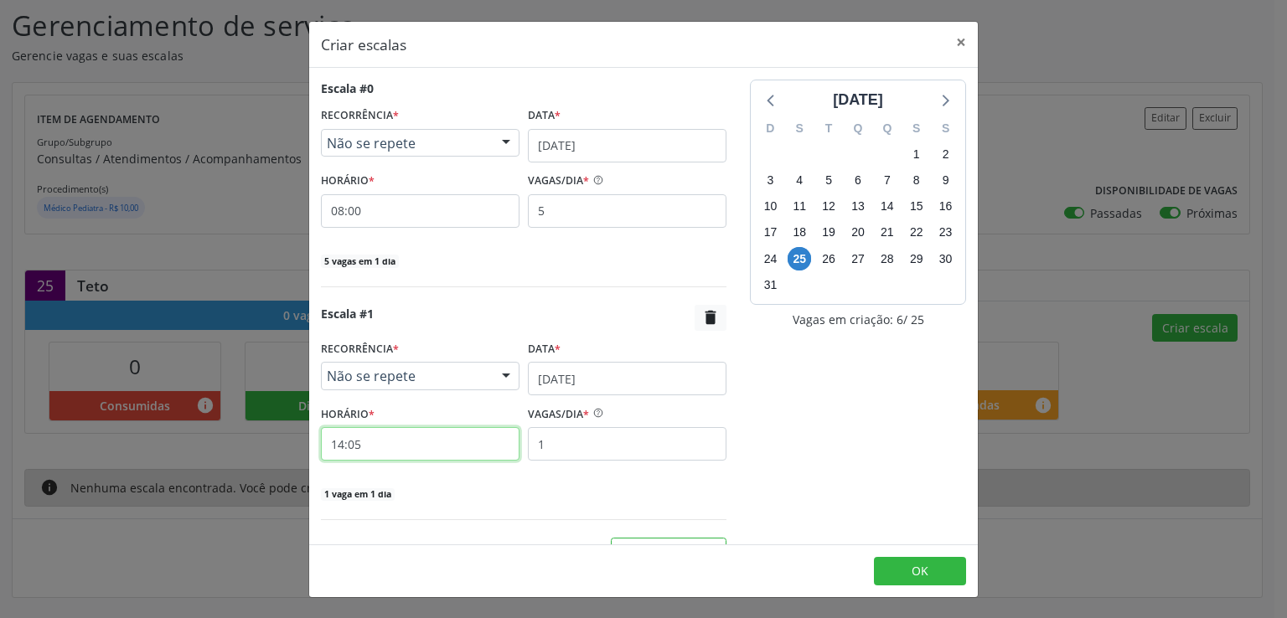
click at [413, 450] on input "14:05" at bounding box center [420, 444] width 199 height 34
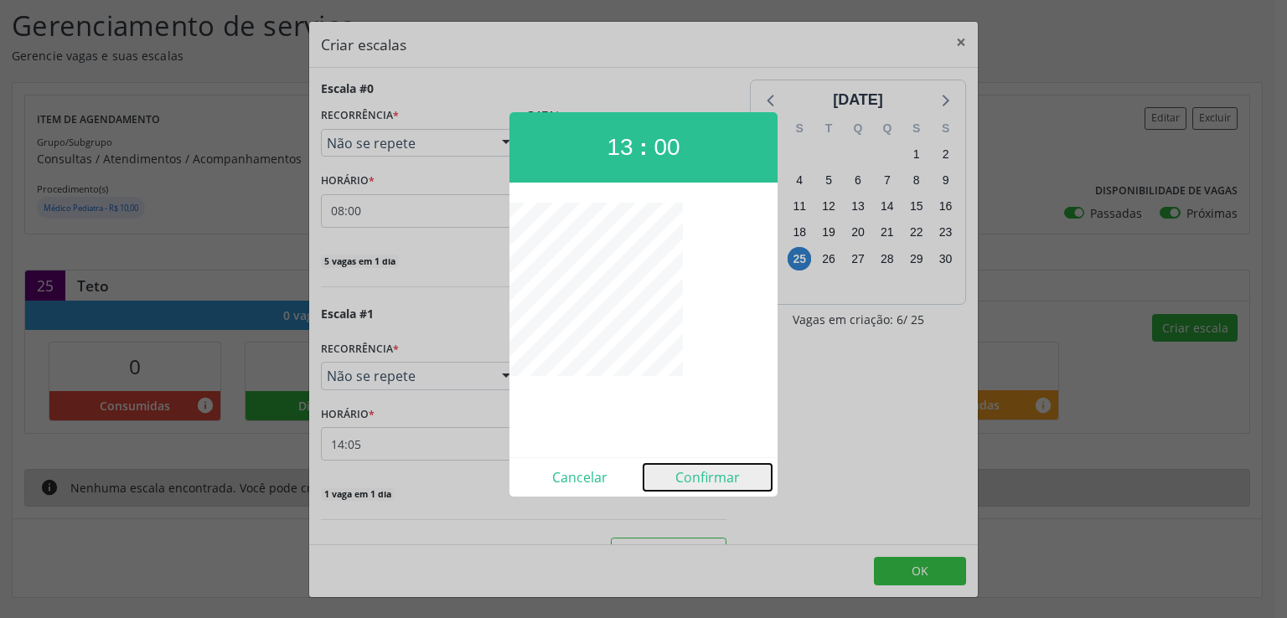
click at [698, 477] on button "Confirmar" at bounding box center [708, 477] width 128 height 27
type input "13:00"
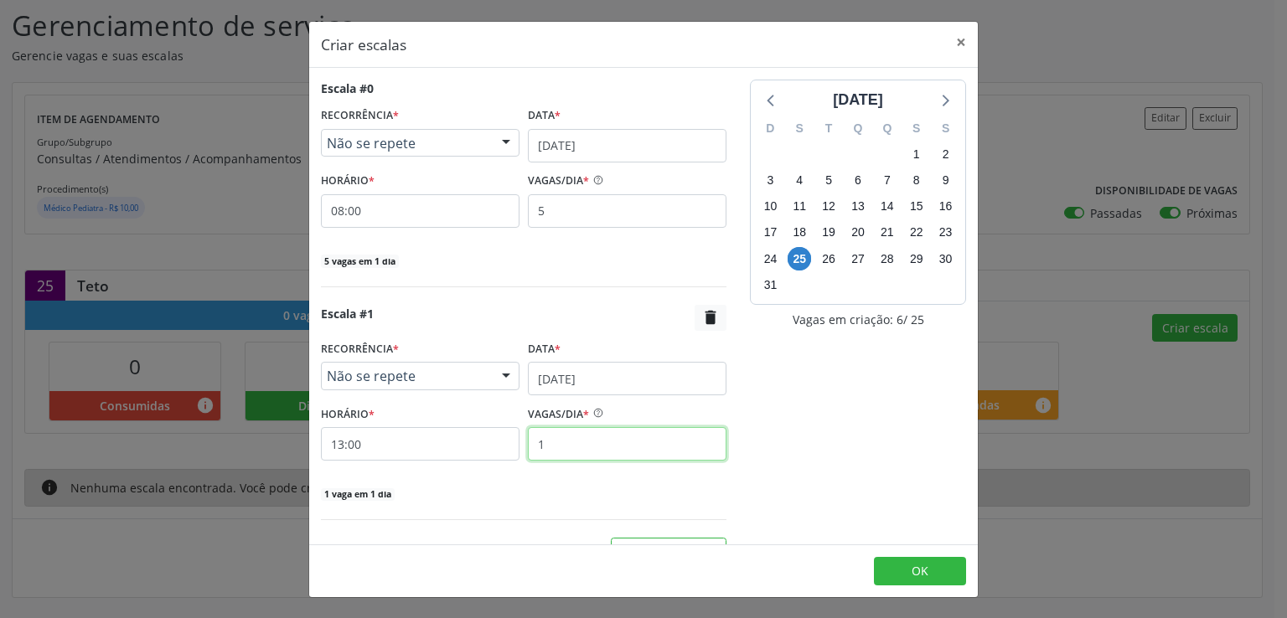
click at [582, 440] on input "1" at bounding box center [627, 444] width 199 height 34
type input "18"
click at [912, 572] on span "OK" at bounding box center [920, 571] width 17 height 16
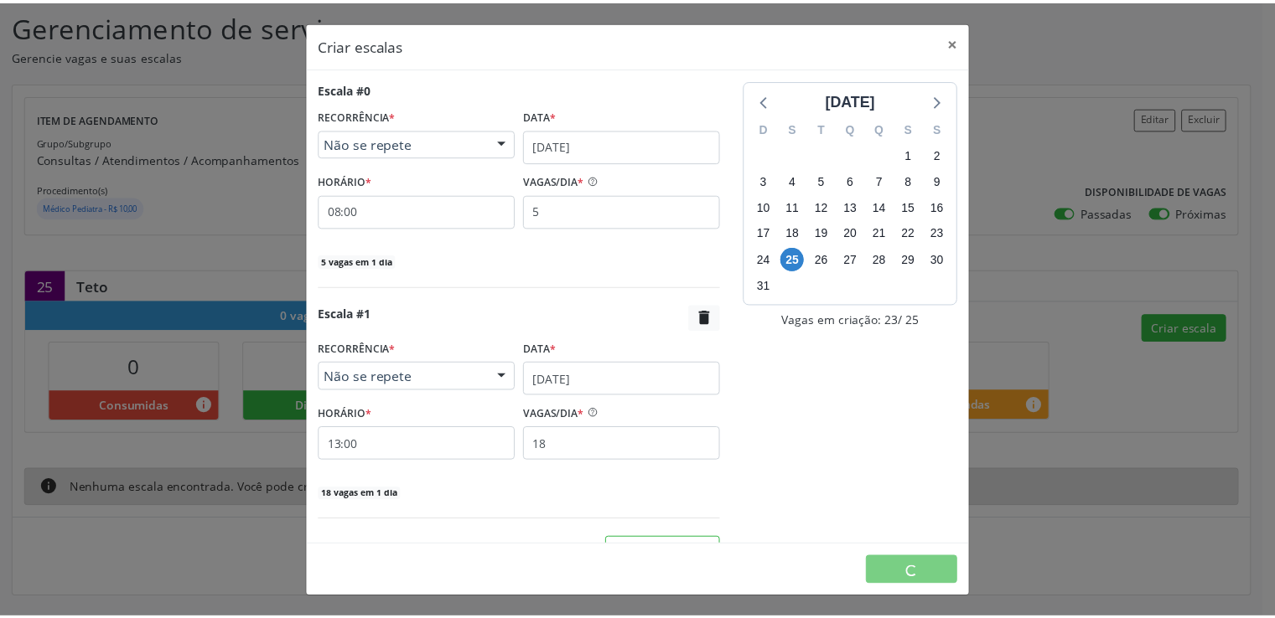
scroll to position [0, 0]
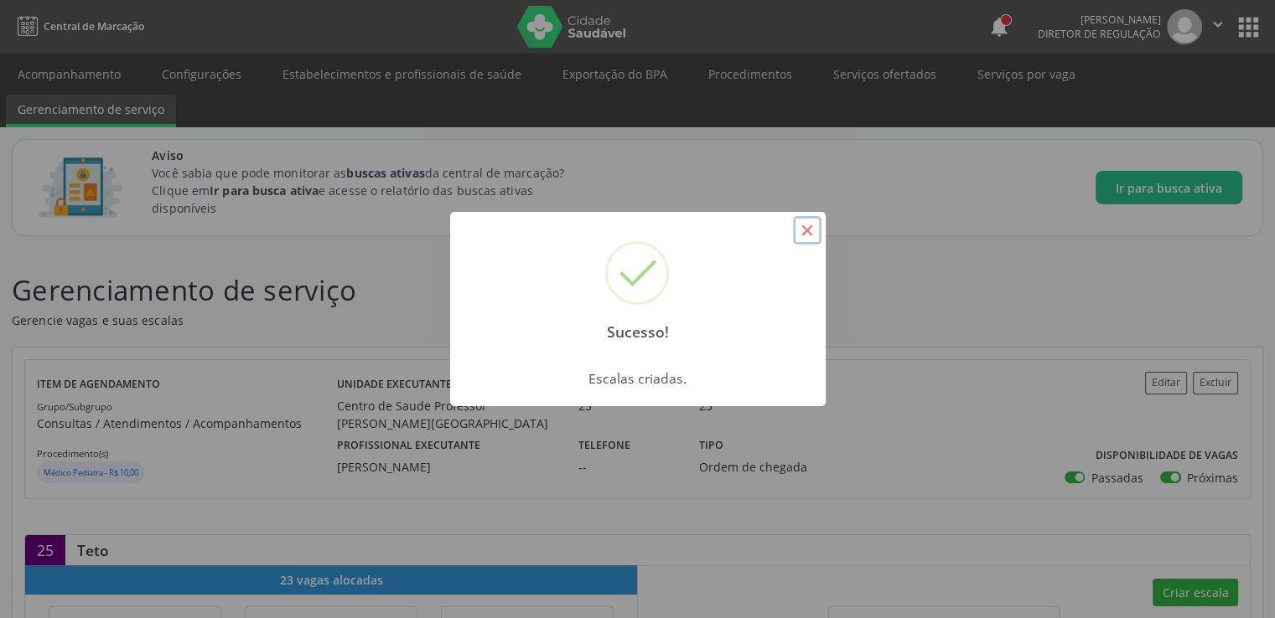
click at [801, 232] on button "×" at bounding box center [807, 230] width 28 height 28
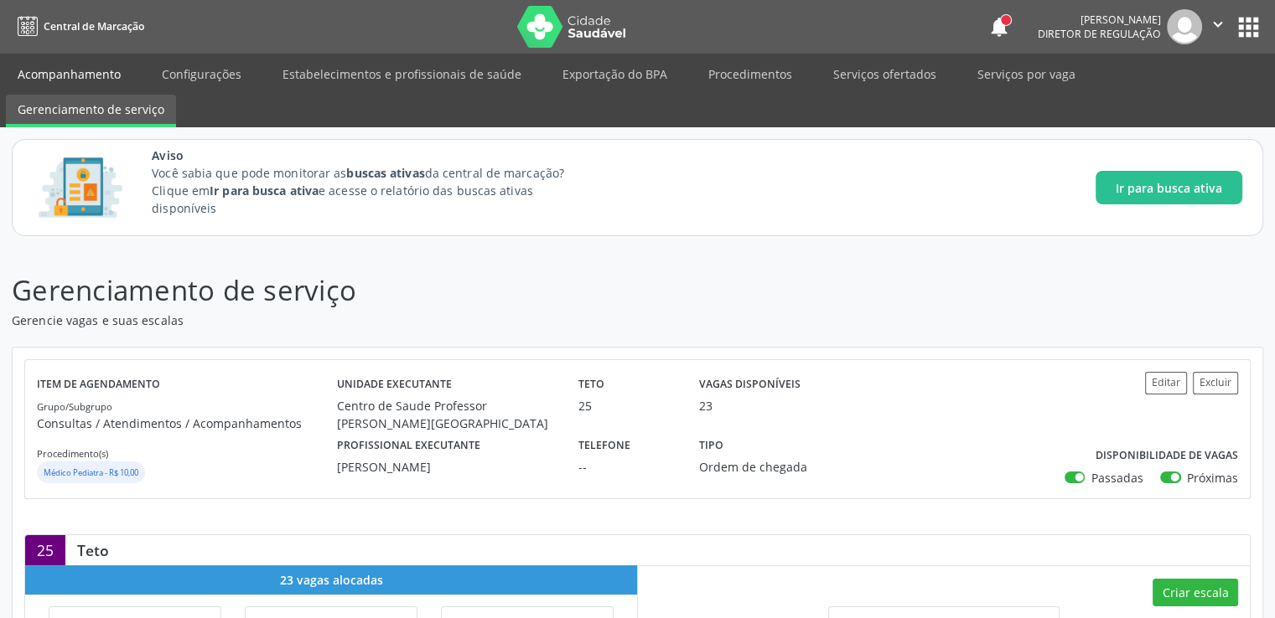
click at [67, 69] on link "Acompanhamento" at bounding box center [69, 73] width 127 height 29
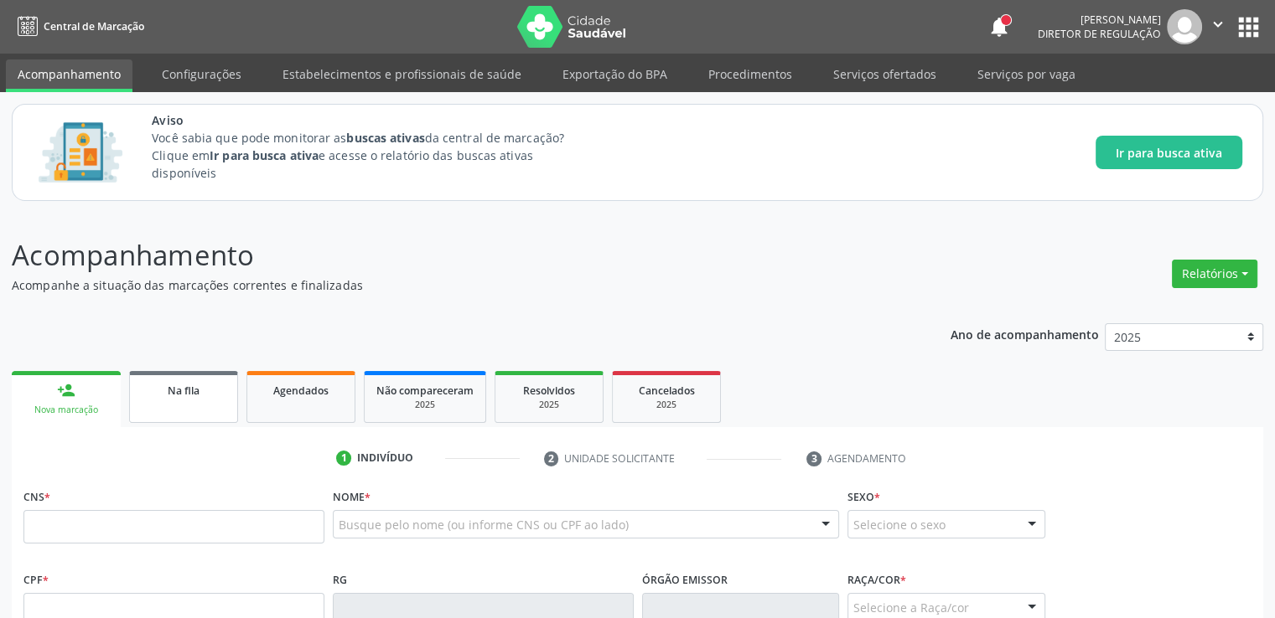
click at [178, 391] on span "Na fila" at bounding box center [184, 391] width 32 height 14
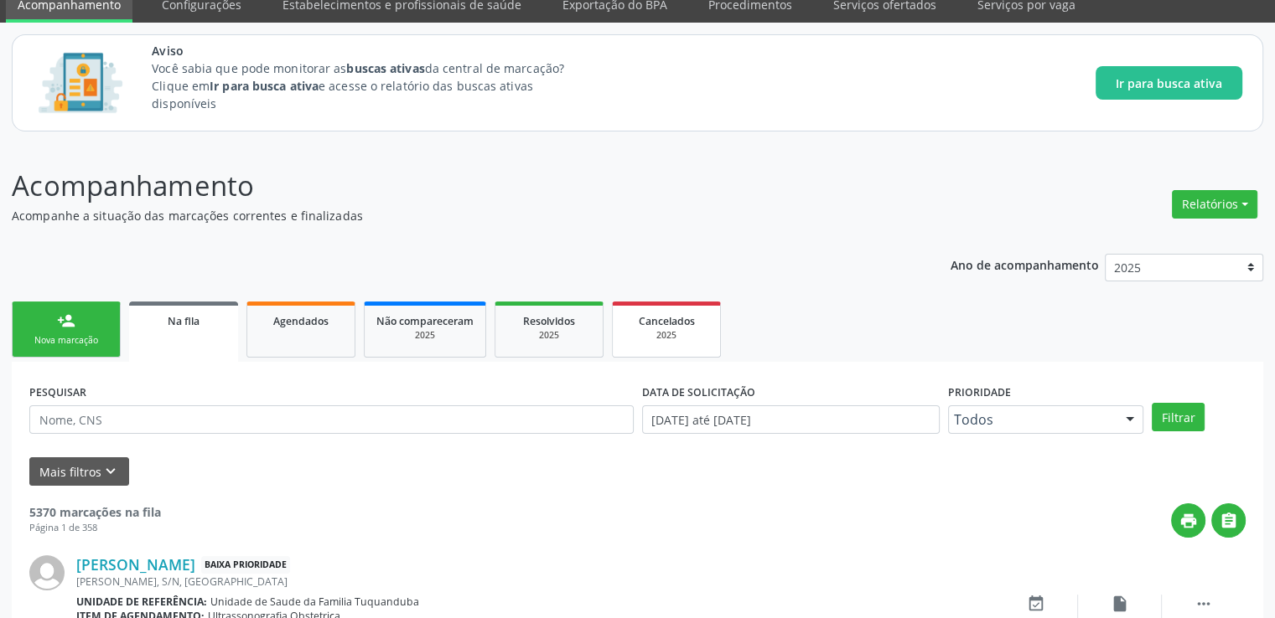
scroll to position [251, 0]
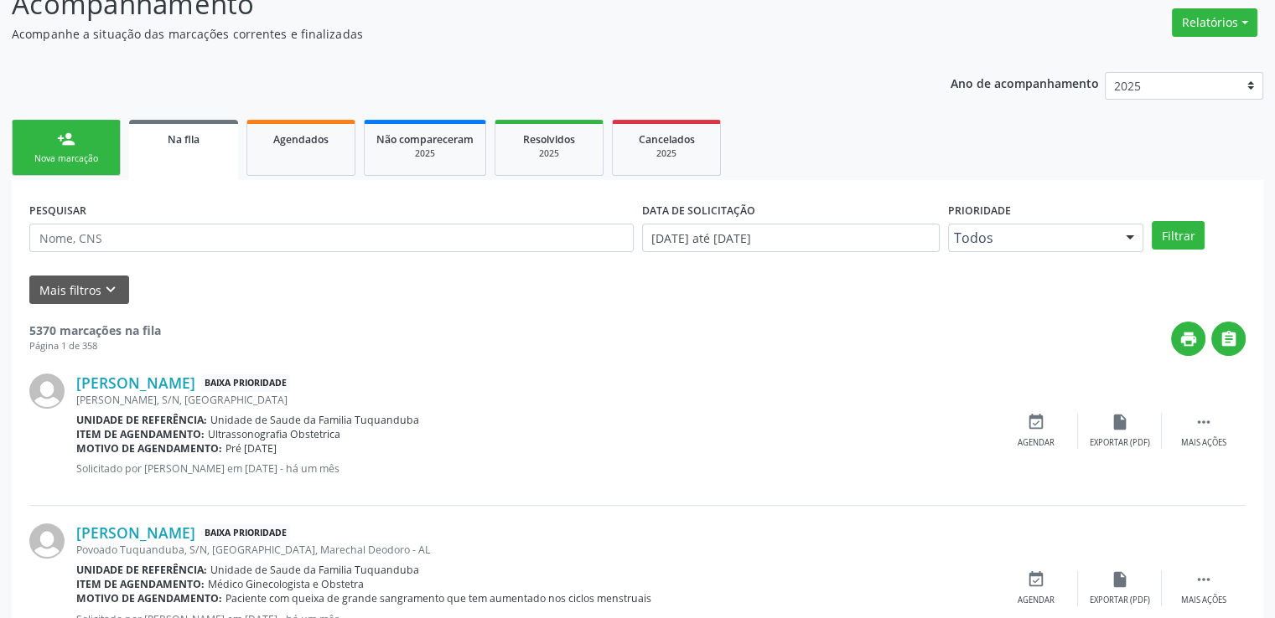
click at [164, 132] on div "Na fila" at bounding box center [183, 139] width 85 height 18
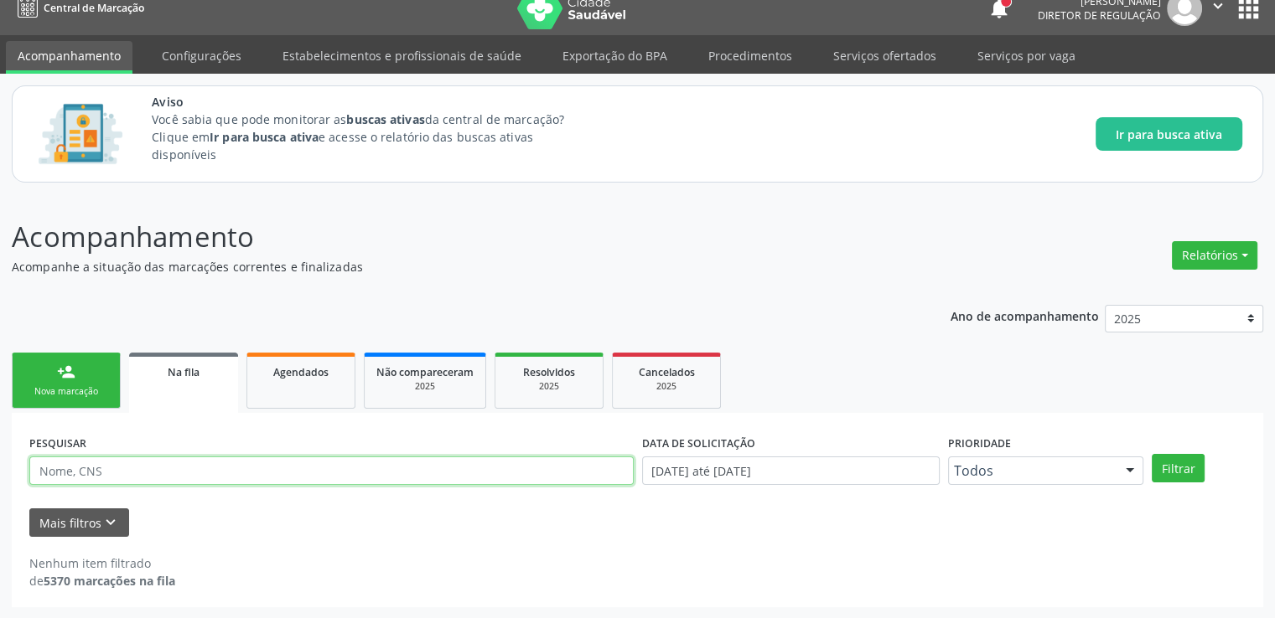
click at [111, 470] on input "text" at bounding box center [331, 471] width 604 height 28
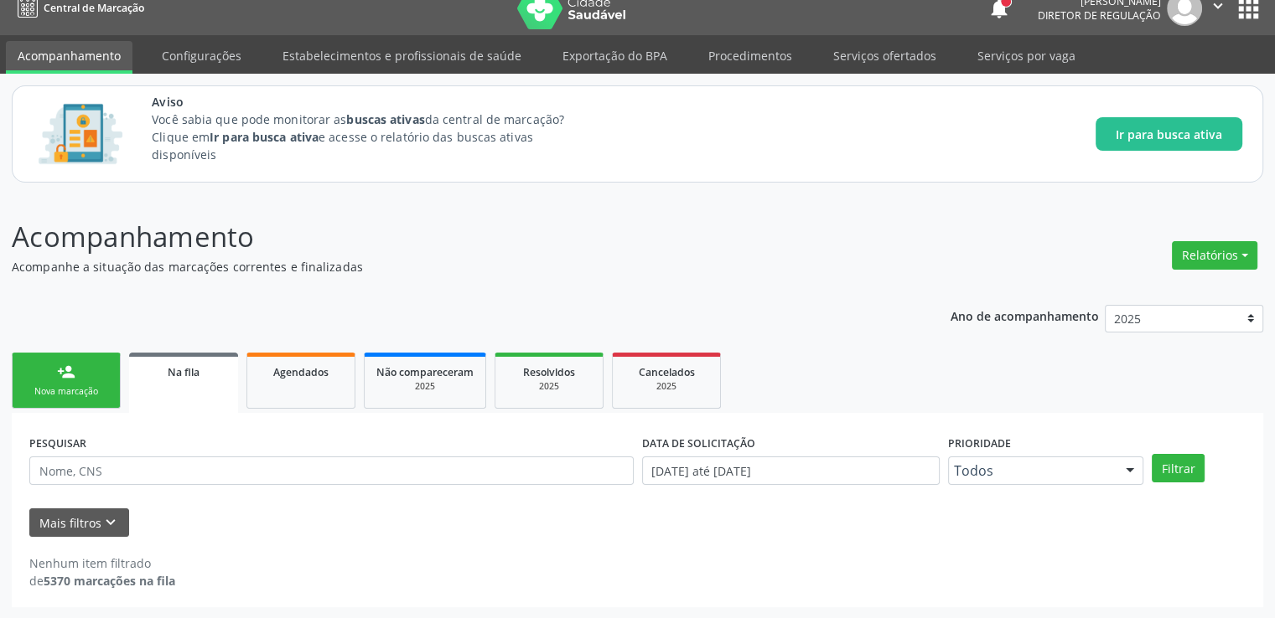
click at [438, 452] on div "PESQUISAR" at bounding box center [331, 463] width 613 height 65
click at [687, 380] on div "2025" at bounding box center [666, 386] width 84 height 13
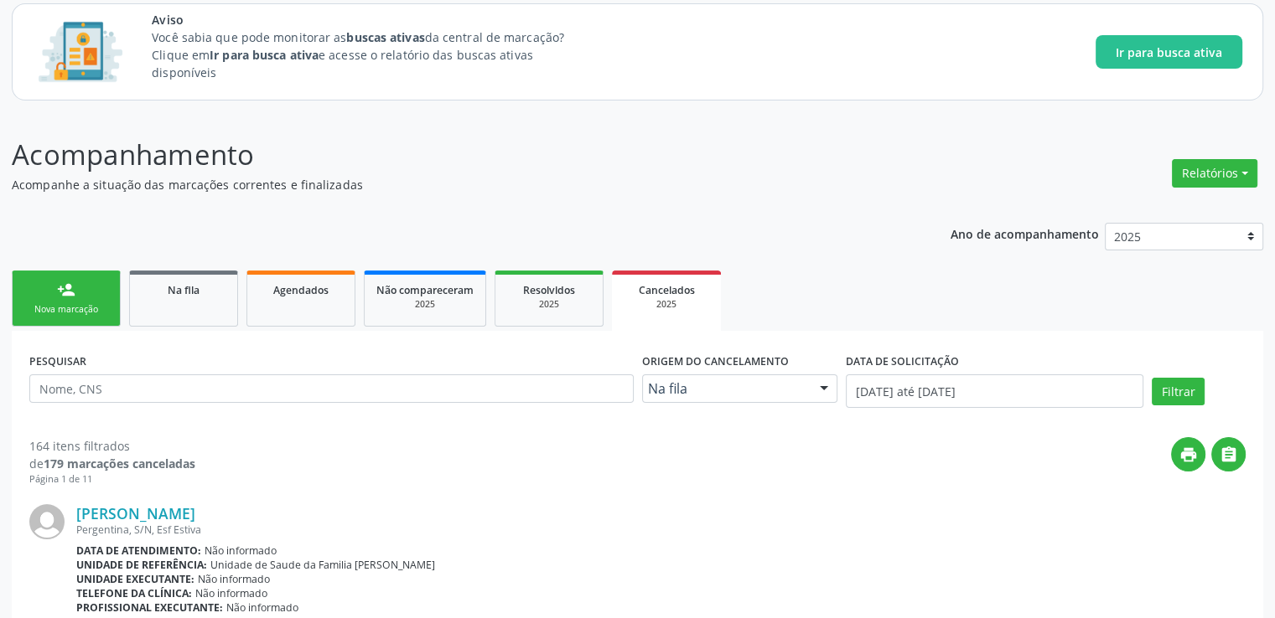
scroll to position [288, 0]
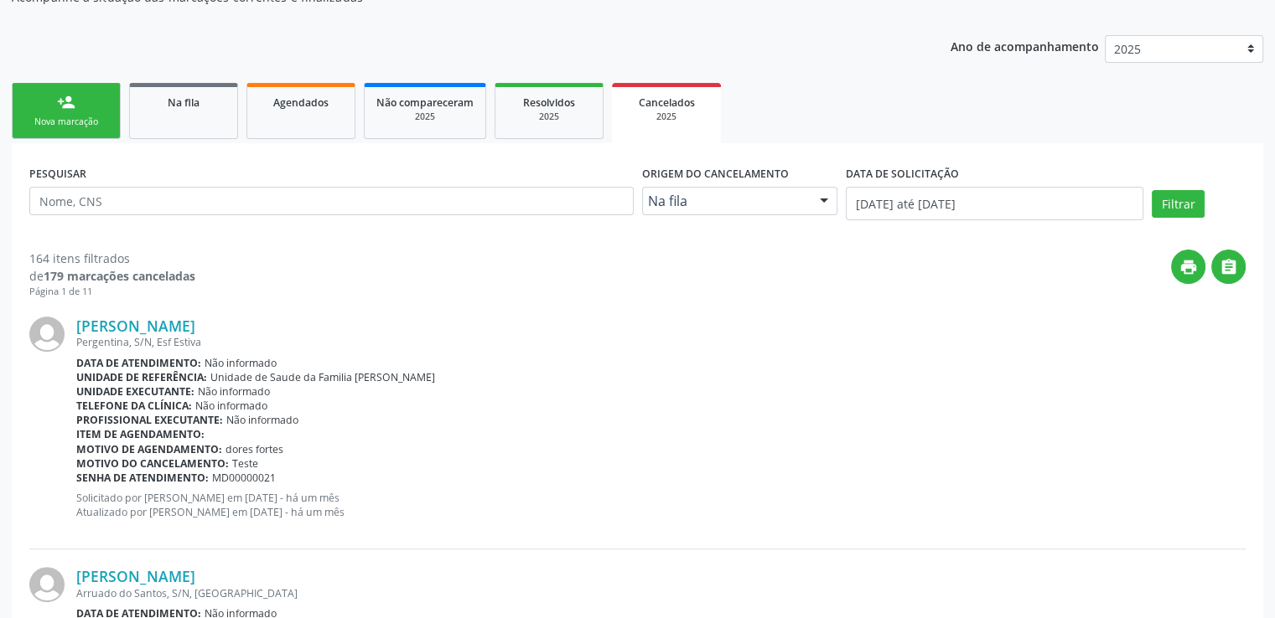
click at [194, 111] on link "Na fila" at bounding box center [183, 111] width 109 height 56
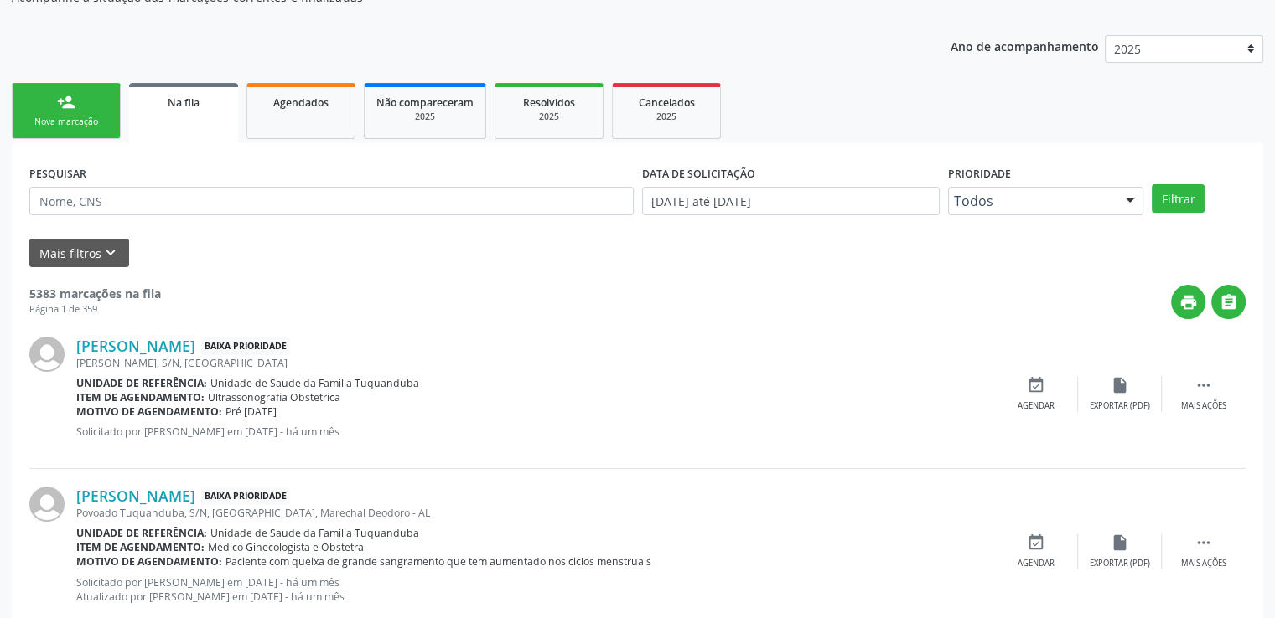
drag, startPoint x: 124, startPoint y: 427, endPoint x: 124, endPoint y: 418, distance: 9.2
click at [124, 418] on div "[PERSON_NAME] Baixa Prioridade [PERSON_NAME], S/N, [GEOGRAPHIC_DATA] Unidade de…" at bounding box center [535, 394] width 918 height 114
click at [102, 199] on input "text" at bounding box center [331, 201] width 604 height 28
type input "703200639329699"
click at [1151, 184] on button "Filtrar" at bounding box center [1177, 198] width 53 height 28
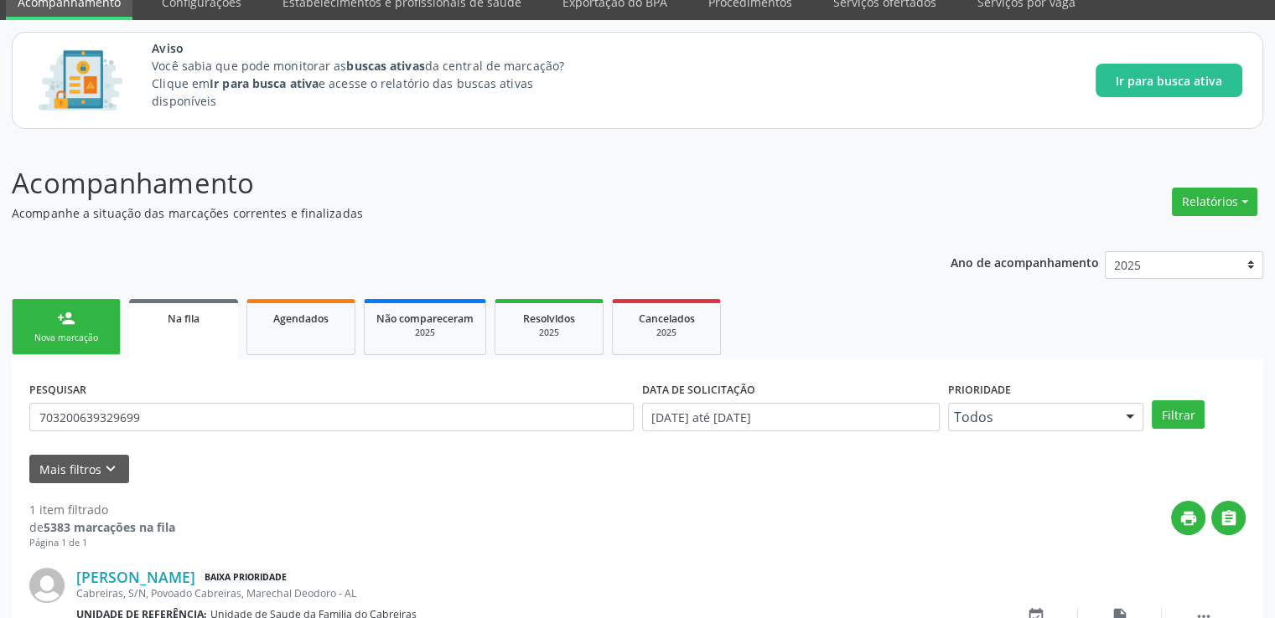
scroll to position [181, 0]
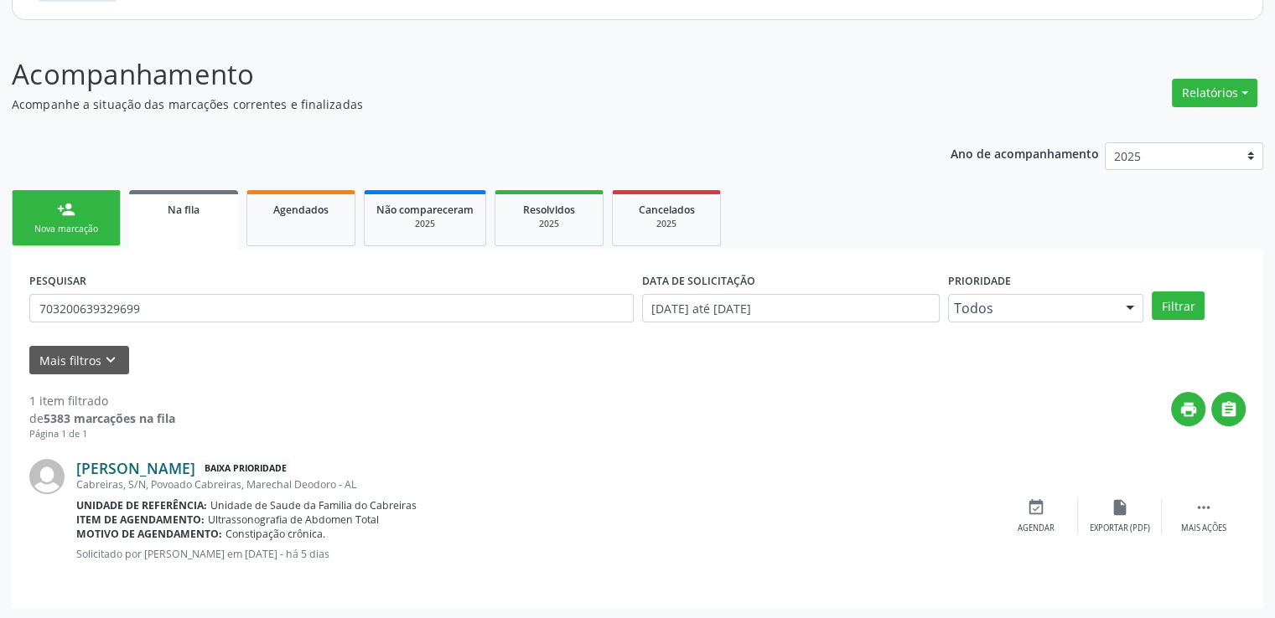
click at [195, 466] on link "[PERSON_NAME]" at bounding box center [135, 468] width 119 height 18
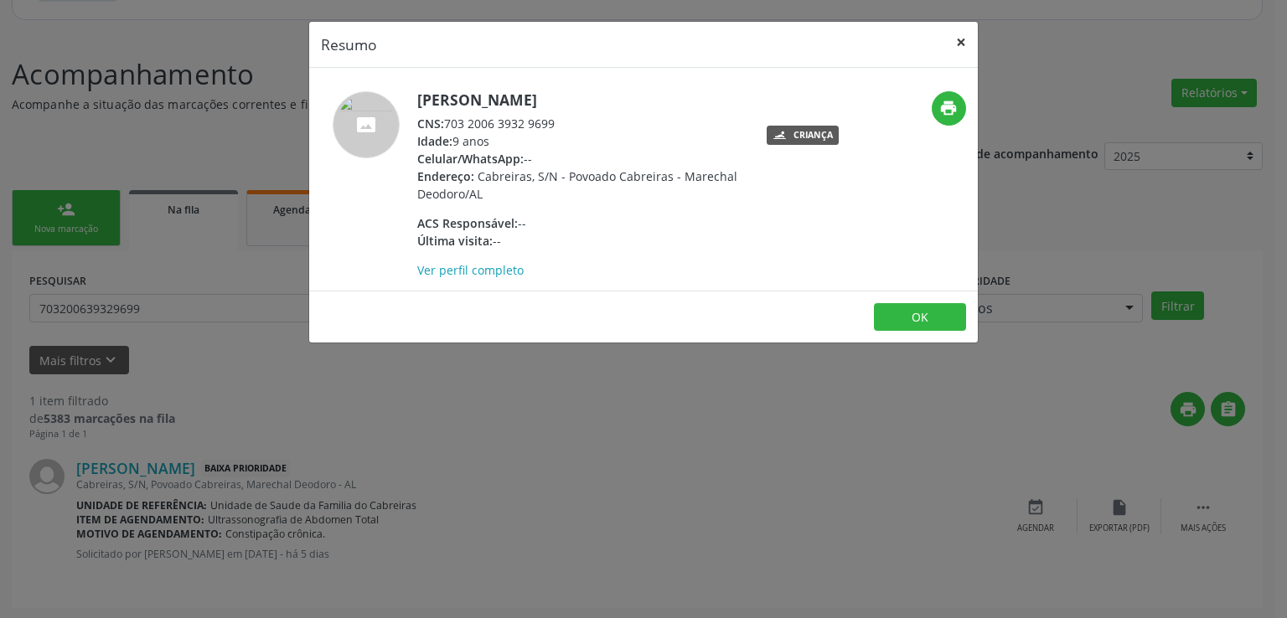
click at [962, 34] on button "×" at bounding box center [961, 42] width 34 height 41
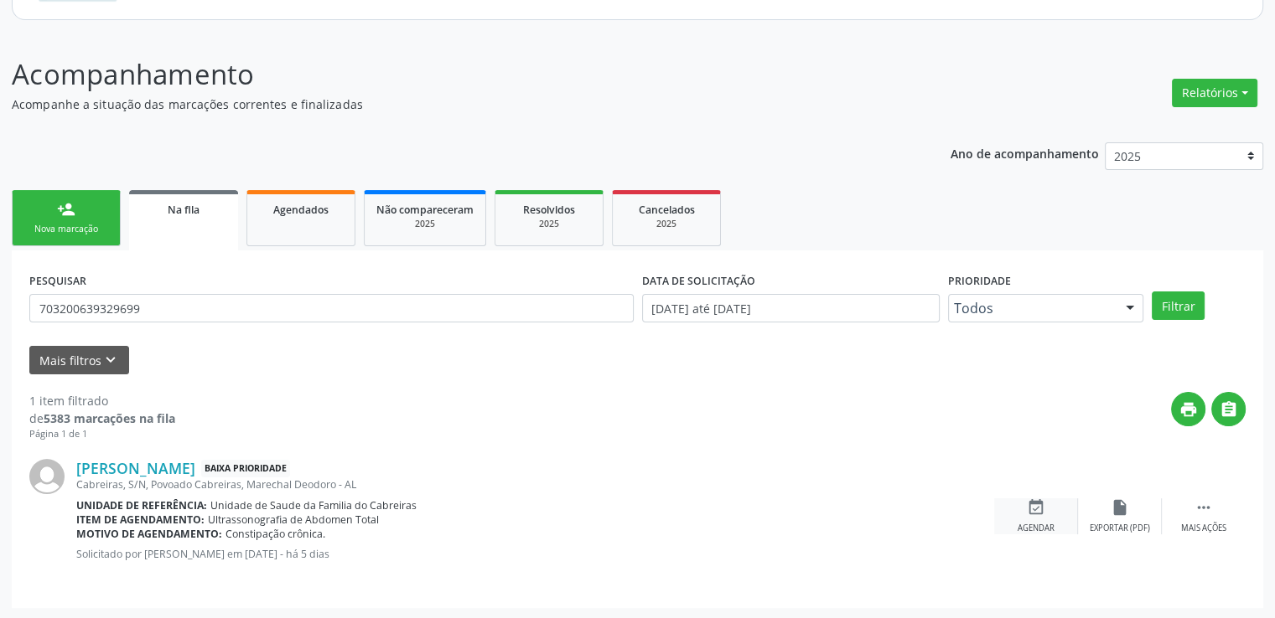
click at [1032, 513] on icon "event_available" at bounding box center [1036, 508] width 18 height 18
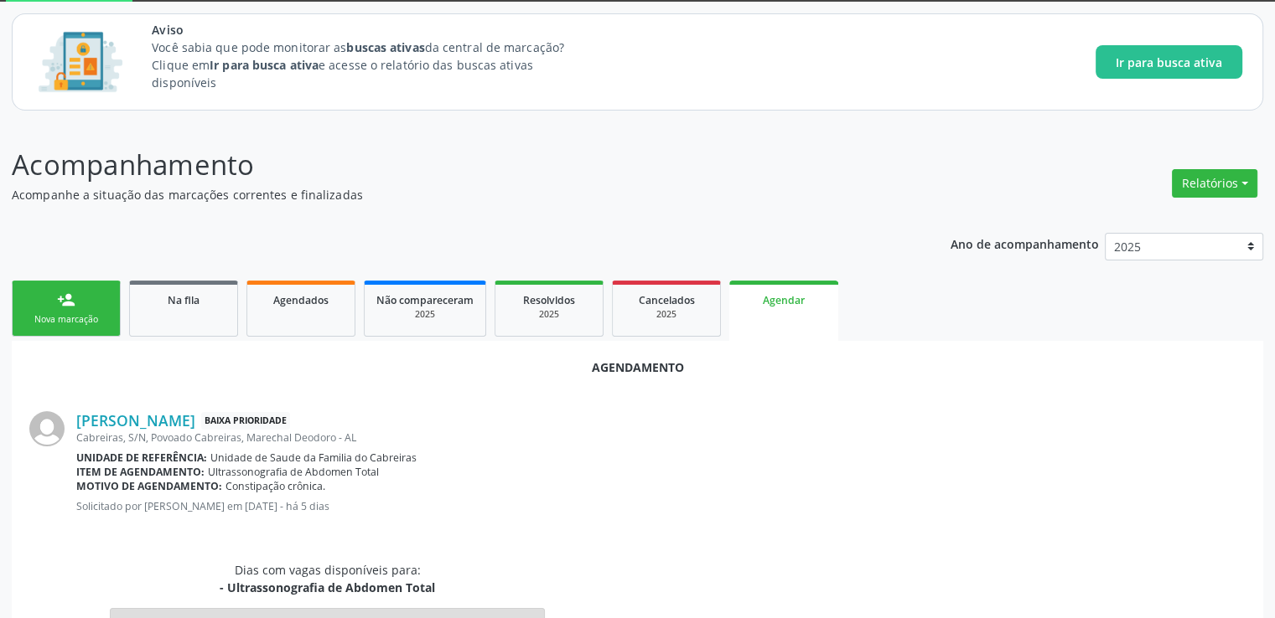
scroll to position [0, 0]
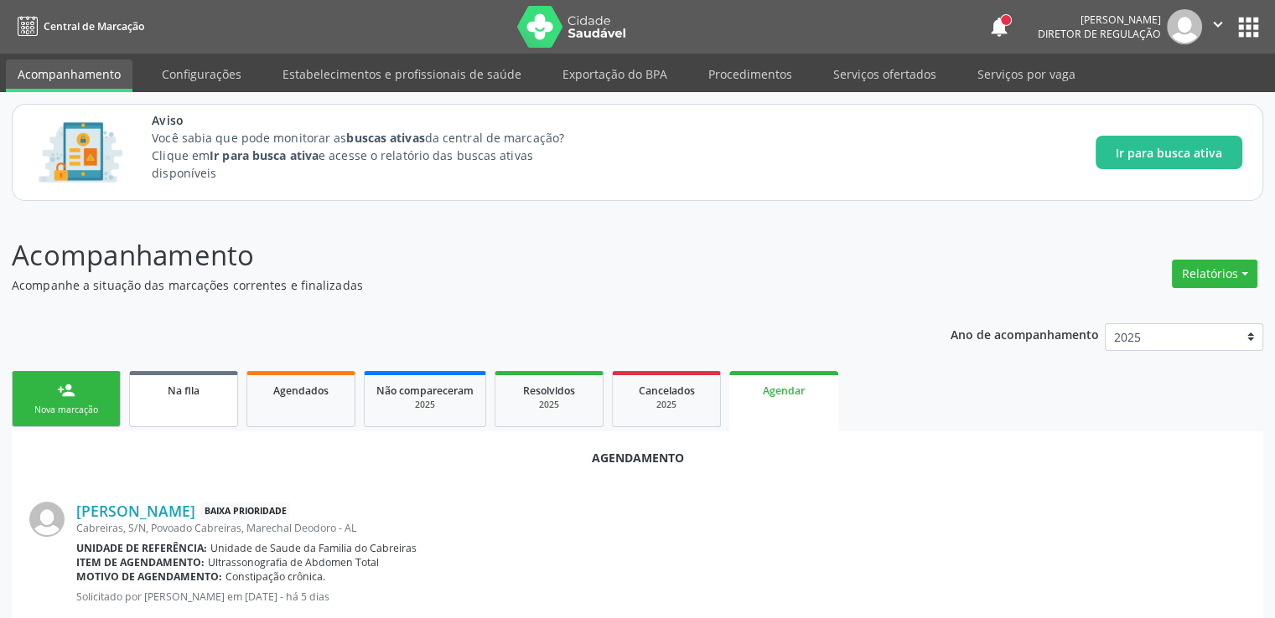
click at [188, 387] on span "Na fila" at bounding box center [184, 391] width 32 height 14
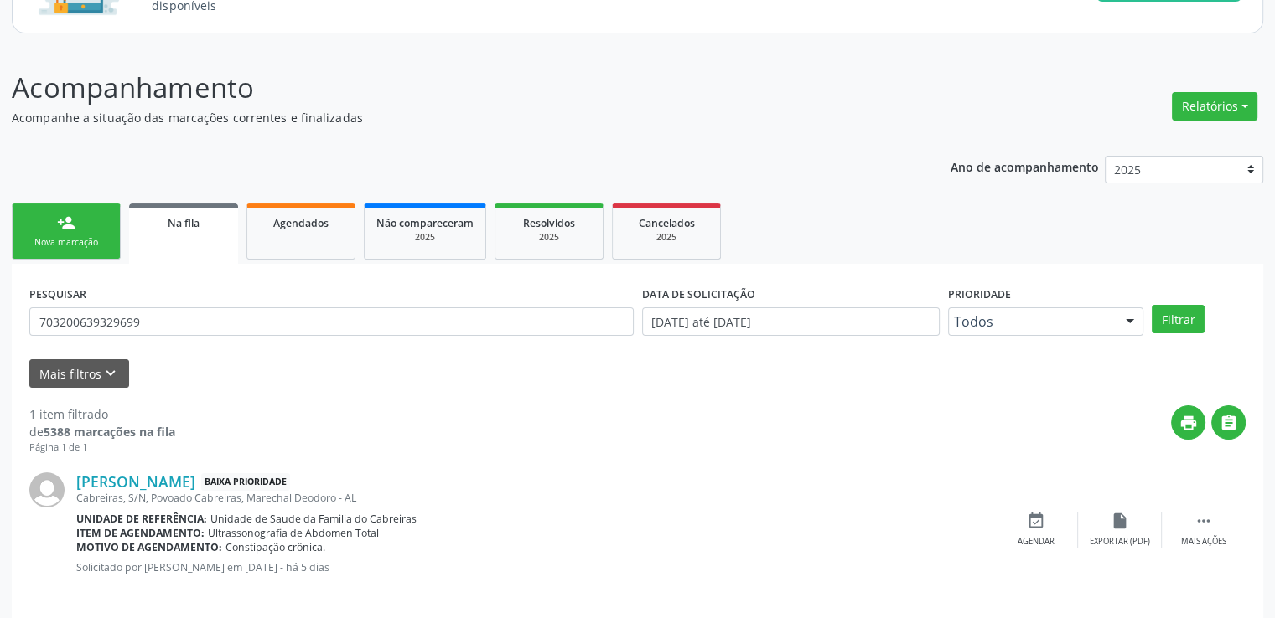
scroll to position [181, 0]
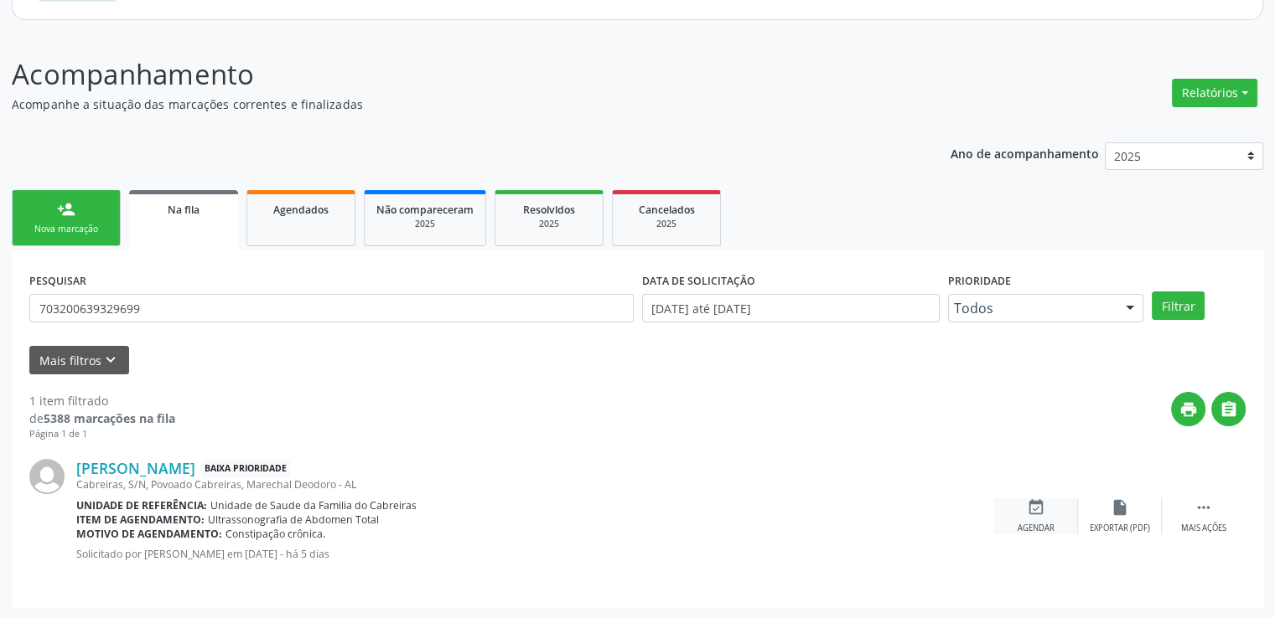
click at [1028, 506] on icon "event_available" at bounding box center [1036, 508] width 18 height 18
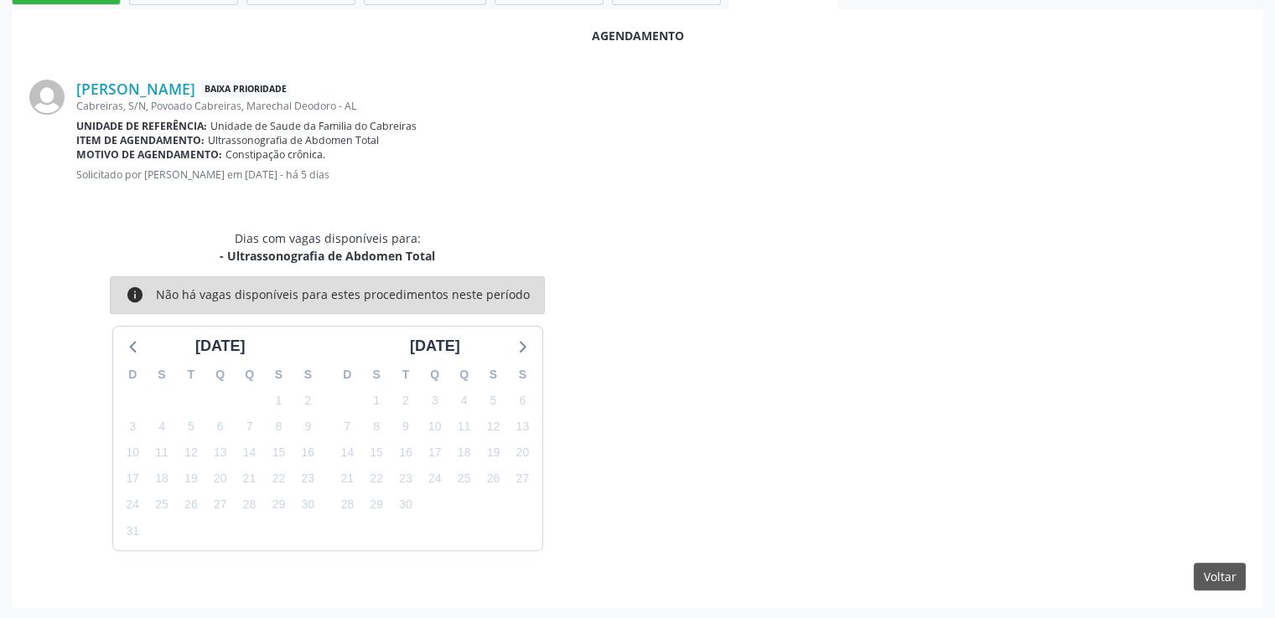
scroll to position [0, 0]
